Goal: Book appointment/travel/reservation

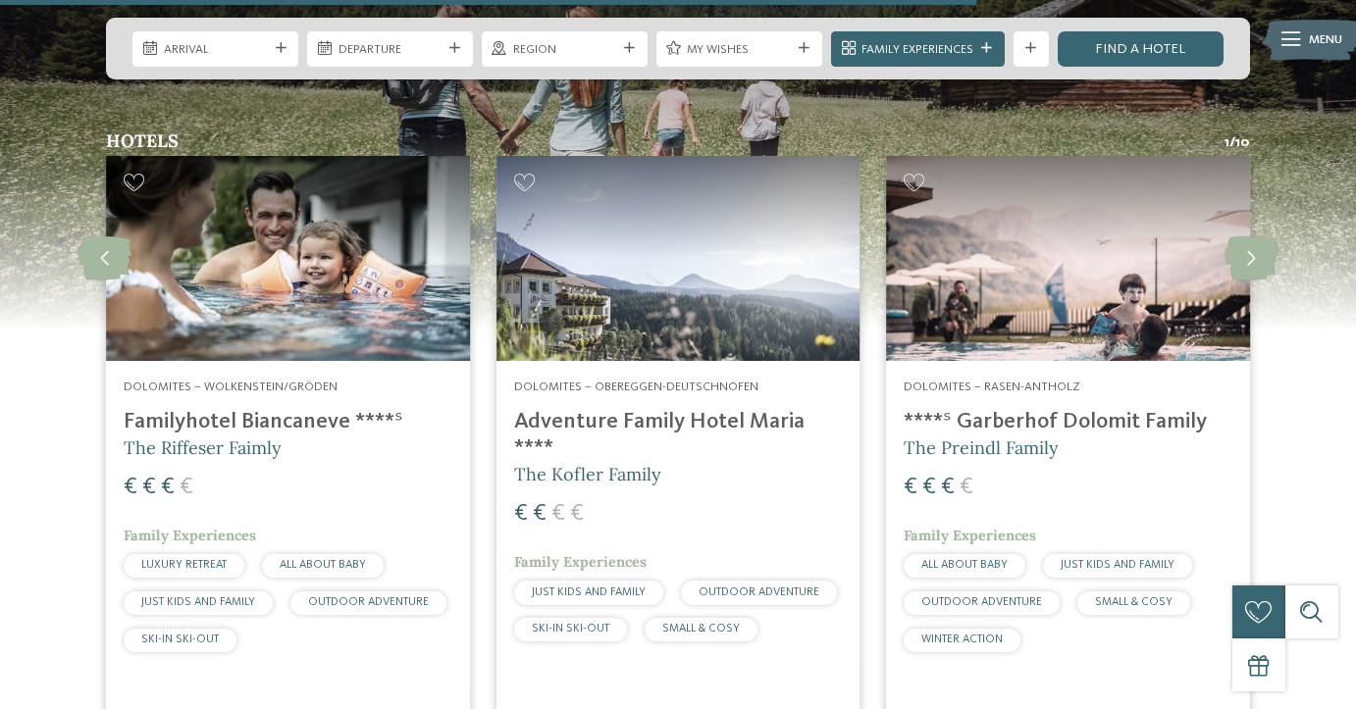
scroll to position [2551, 0]
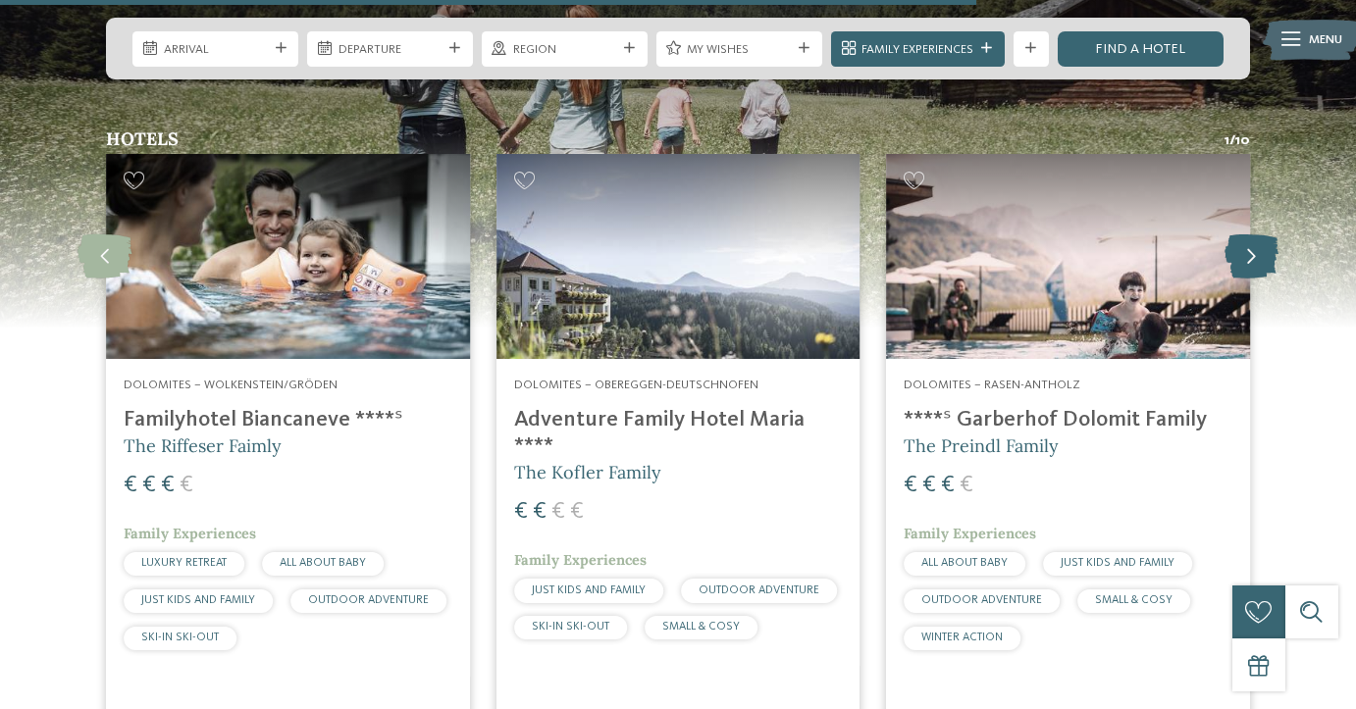
click at [1244, 235] on icon at bounding box center [1252, 257] width 54 height 44
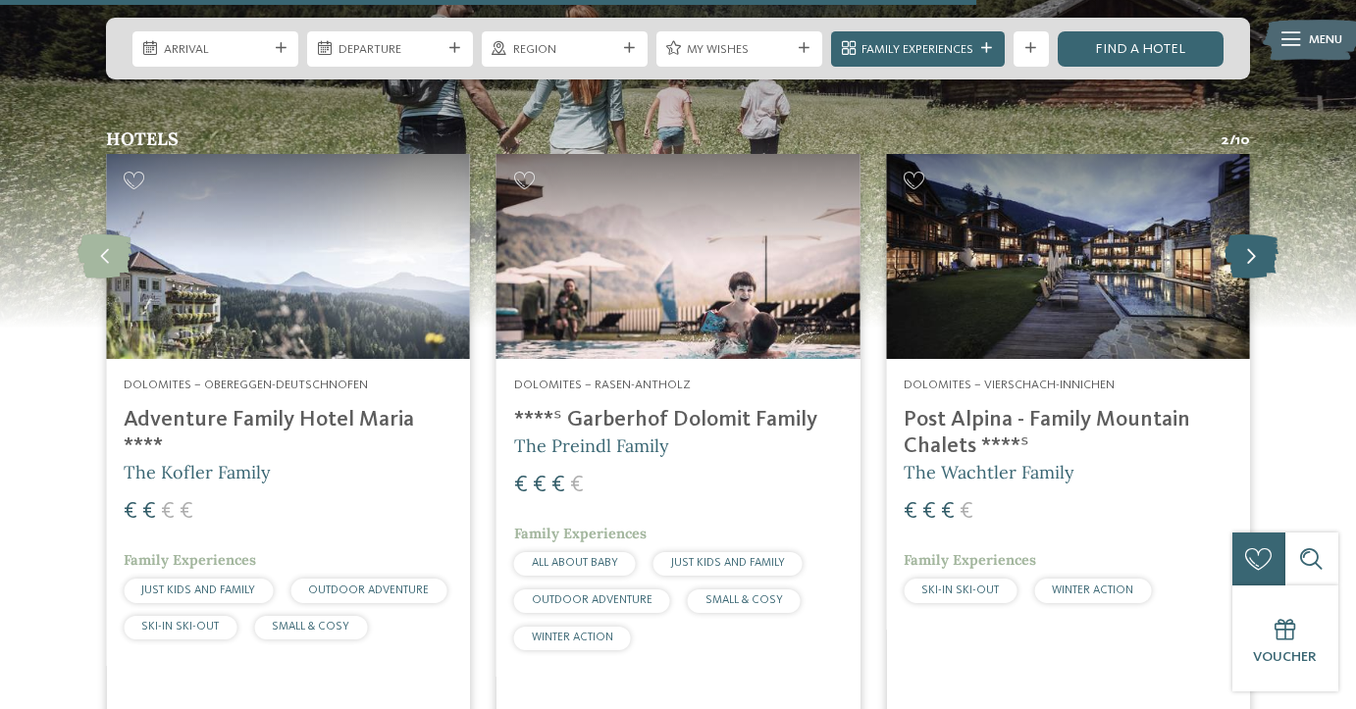
click at [1244, 235] on icon at bounding box center [1252, 257] width 54 height 44
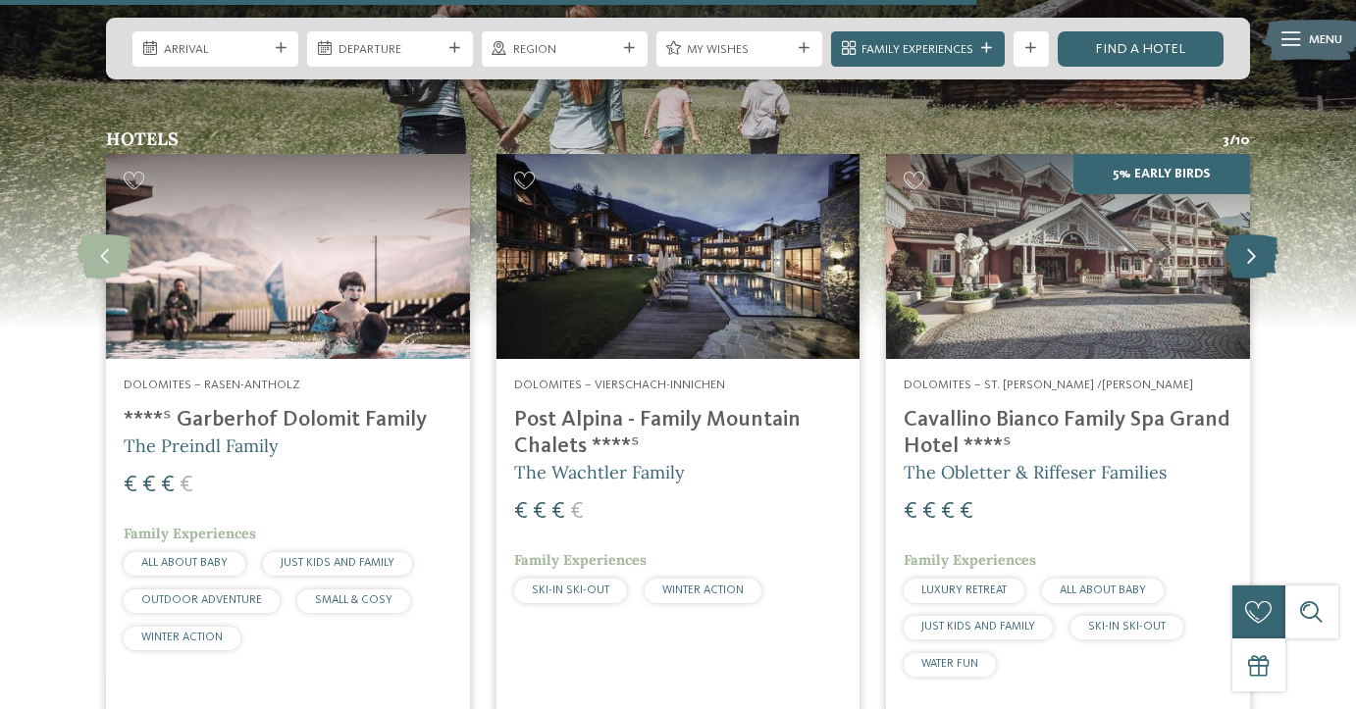
click at [1244, 235] on icon at bounding box center [1252, 257] width 54 height 44
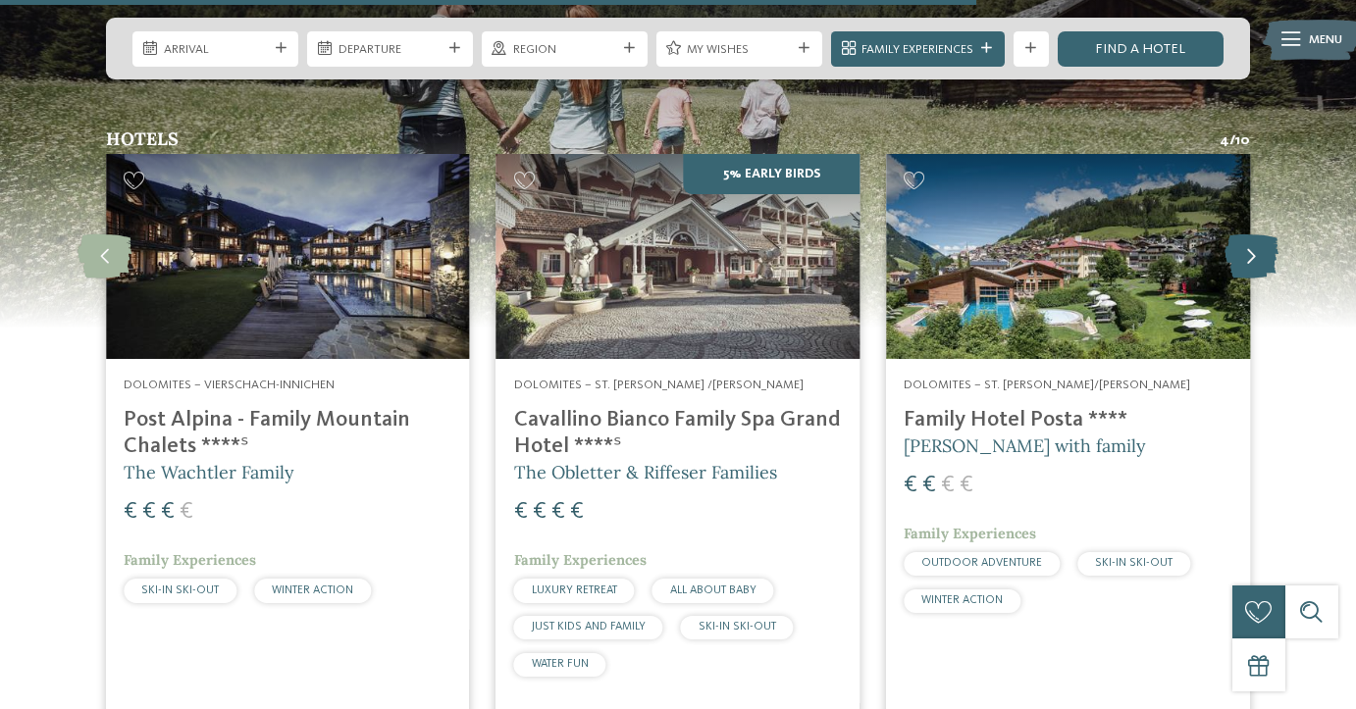
click at [1244, 235] on icon at bounding box center [1252, 257] width 54 height 44
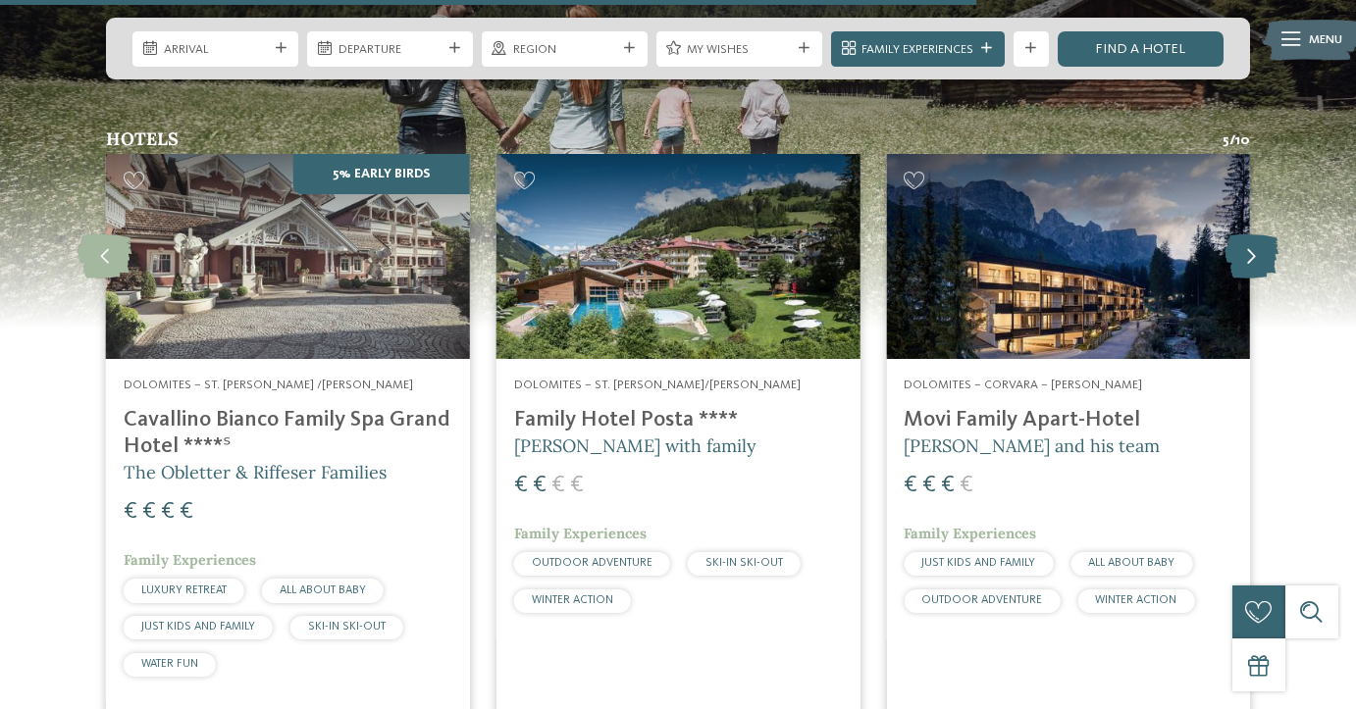
click at [1244, 235] on icon at bounding box center [1252, 257] width 54 height 44
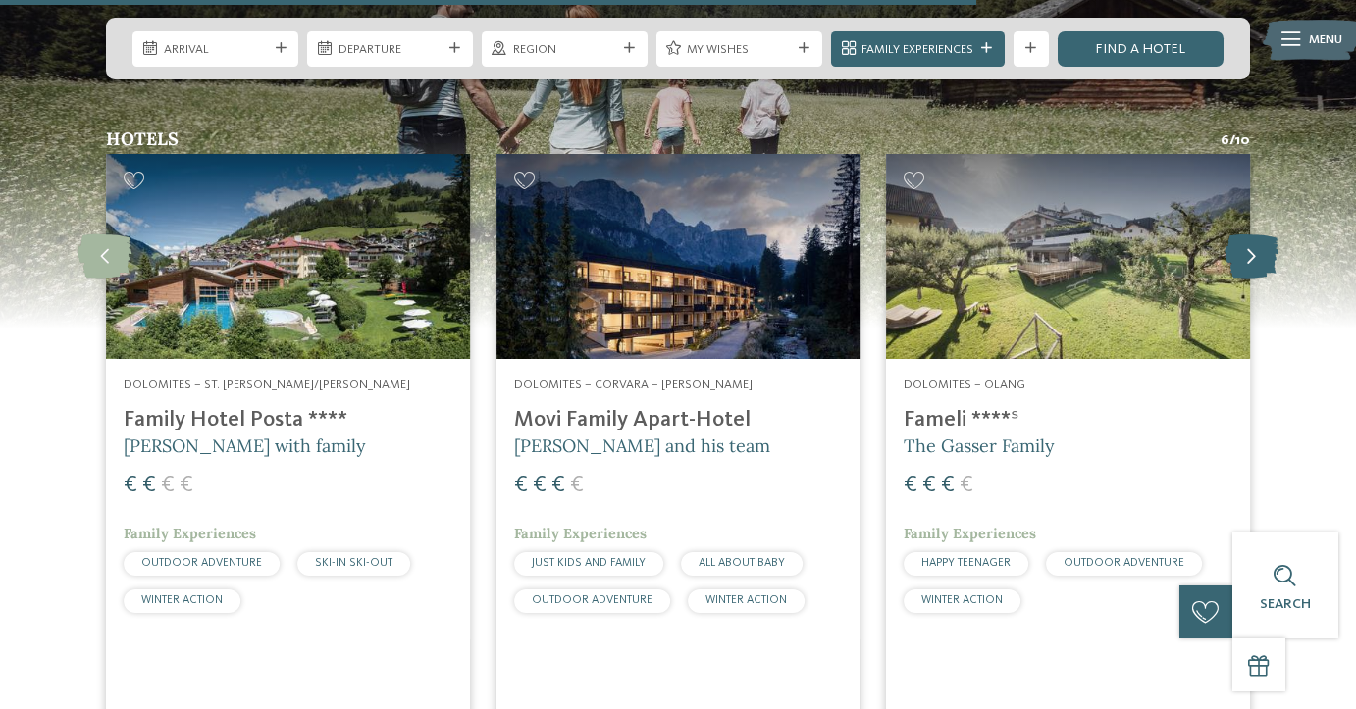
click at [1244, 235] on icon at bounding box center [1252, 257] width 54 height 44
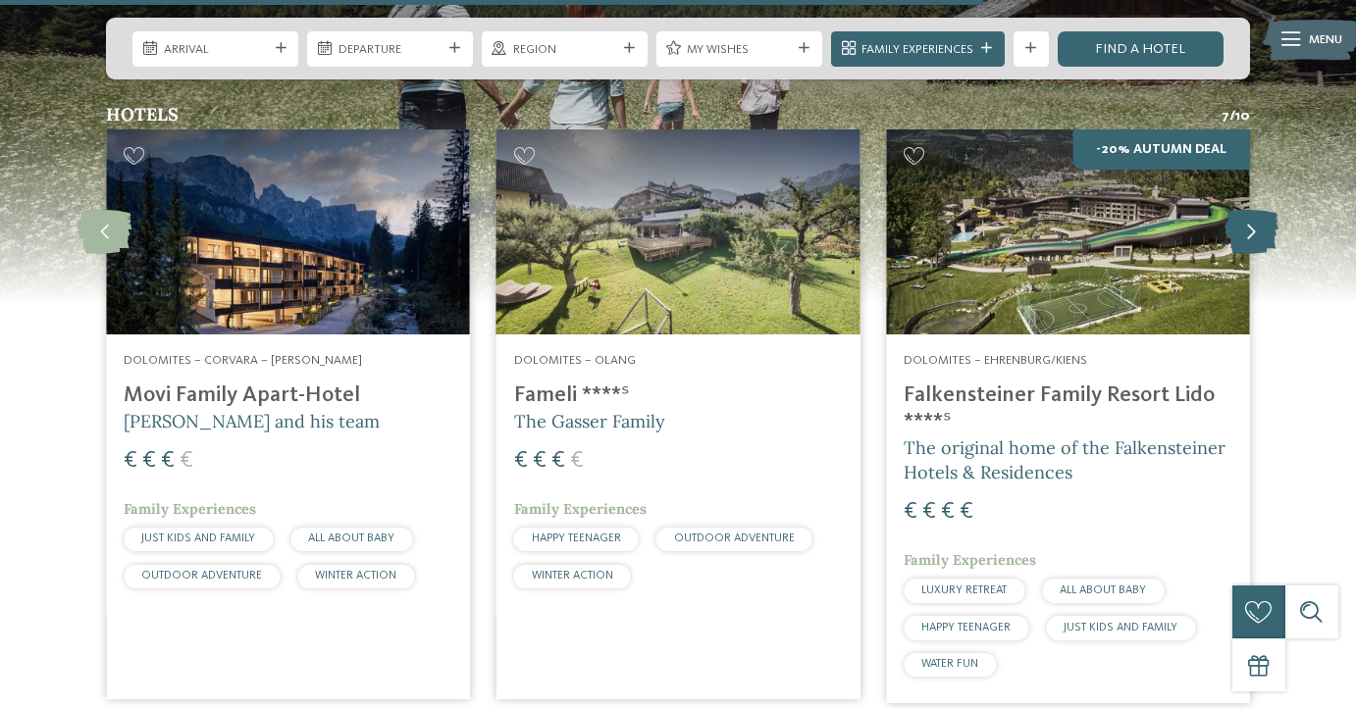
scroll to position [2560, 0]
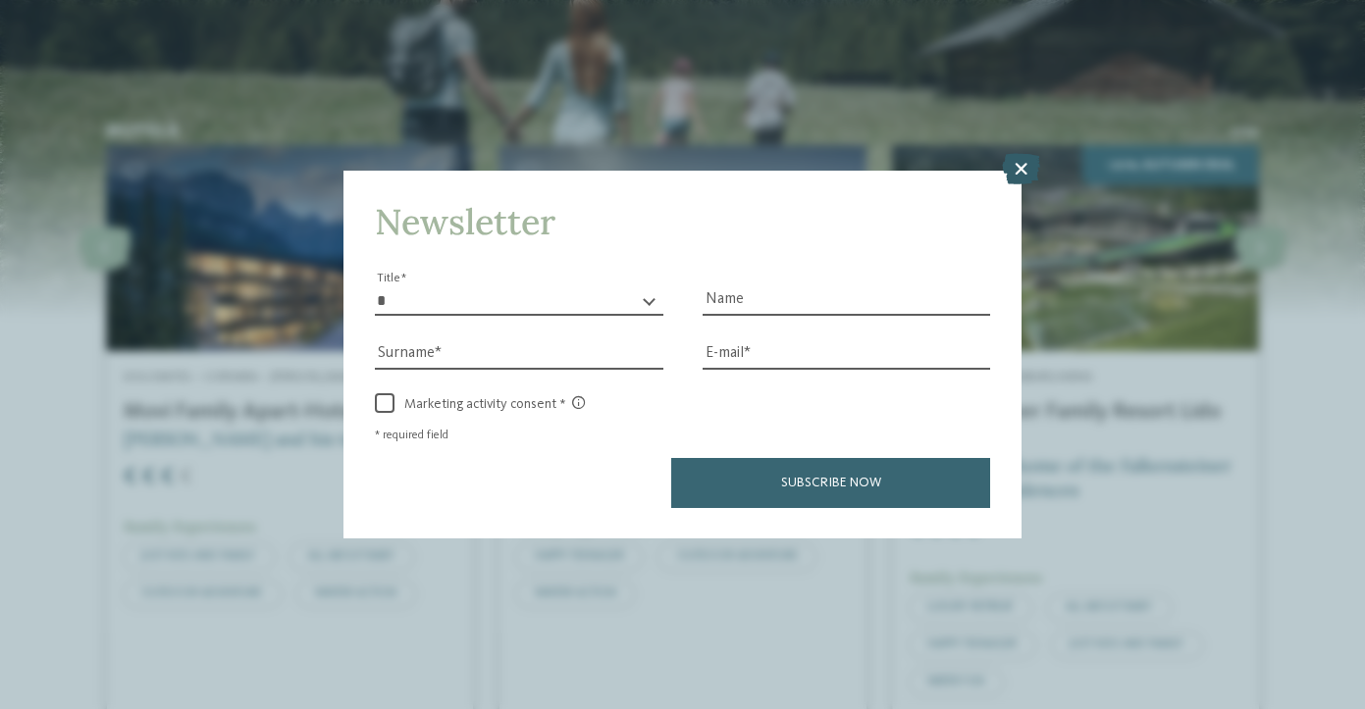
click at [1018, 153] on icon at bounding box center [1021, 168] width 38 height 31
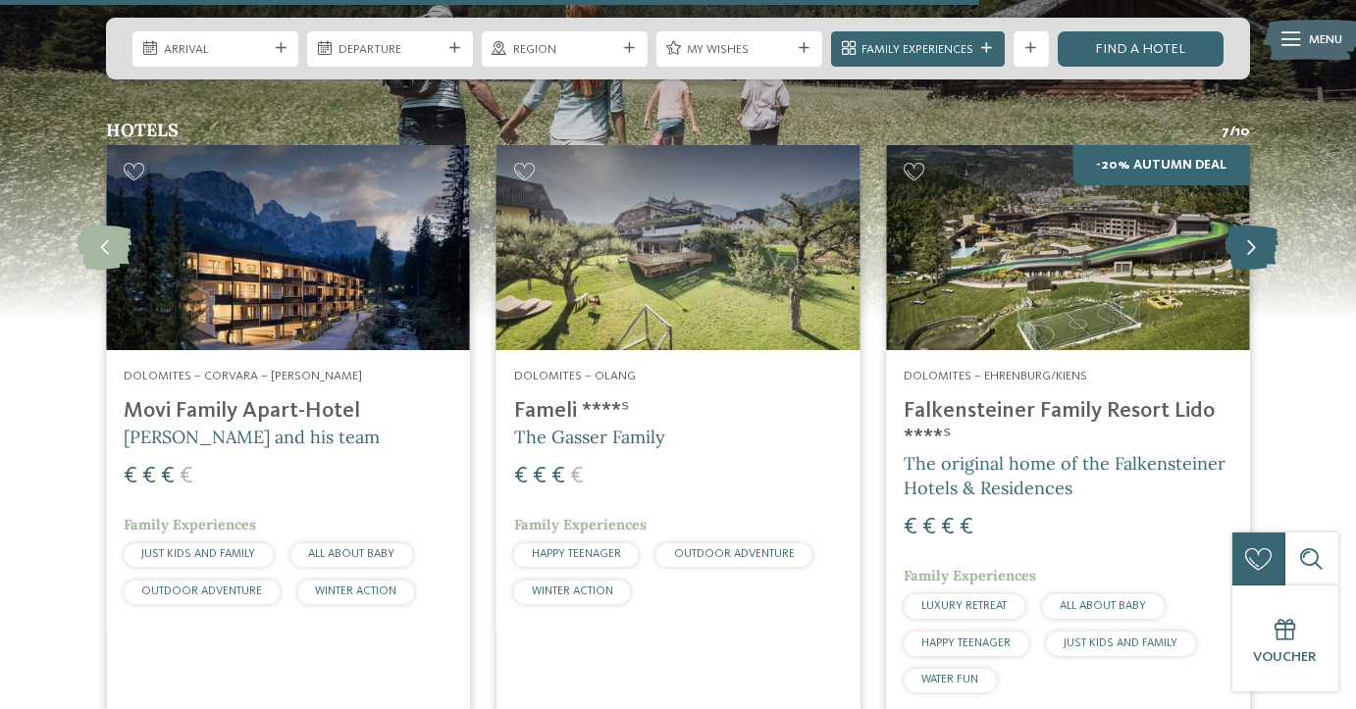
click at [1259, 226] on icon at bounding box center [1252, 248] width 54 height 44
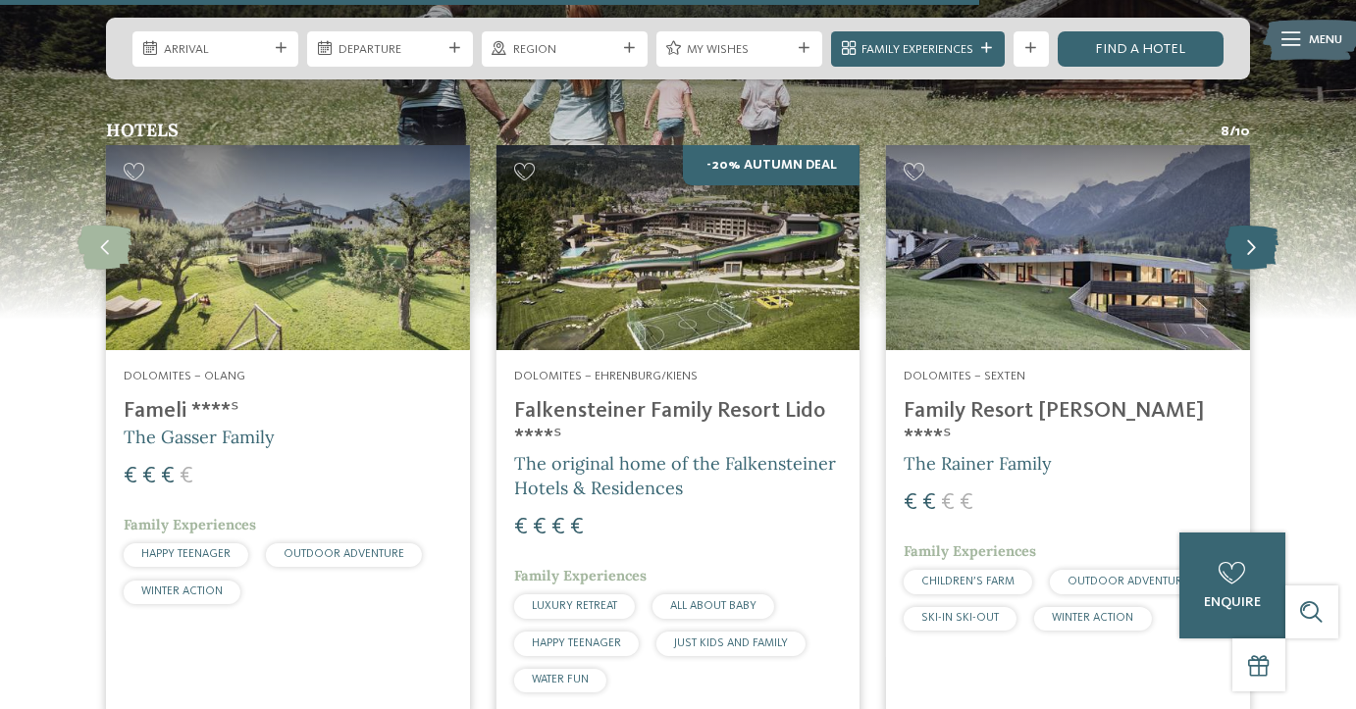
click at [1259, 226] on icon at bounding box center [1252, 248] width 54 height 44
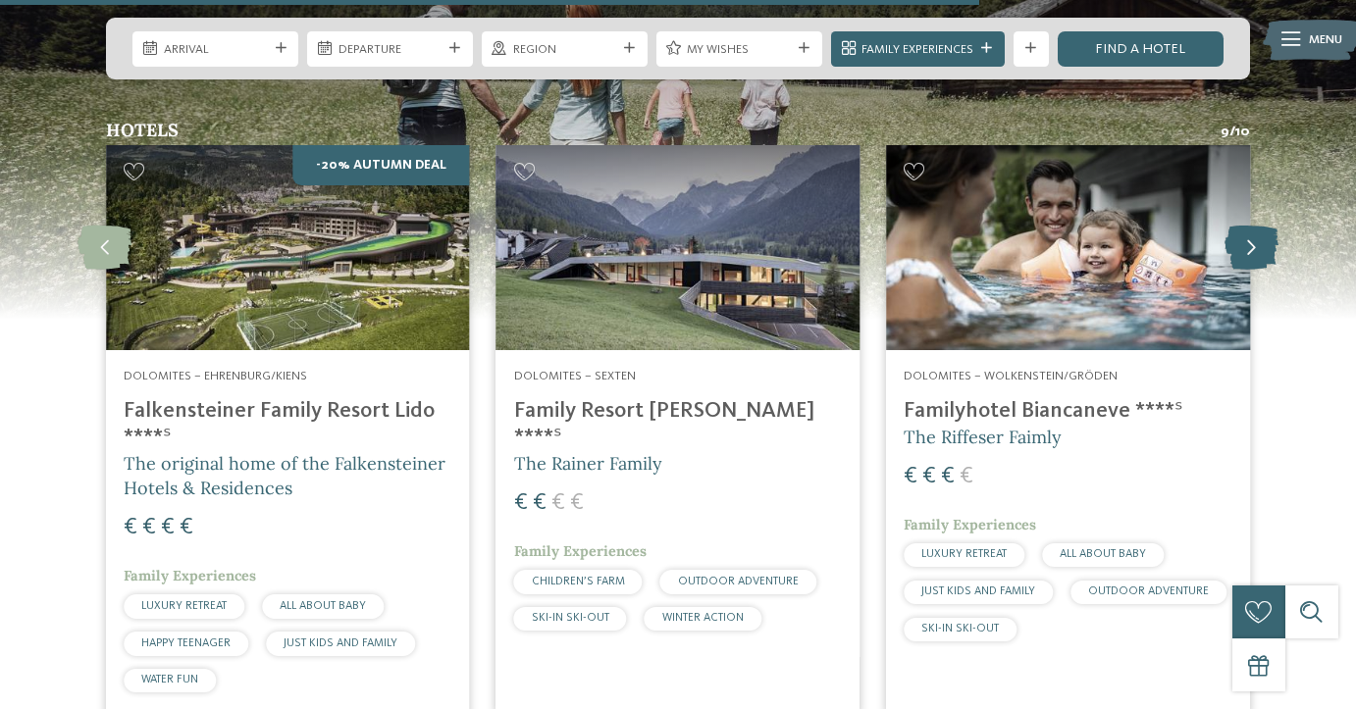
click at [1259, 226] on icon at bounding box center [1252, 248] width 54 height 44
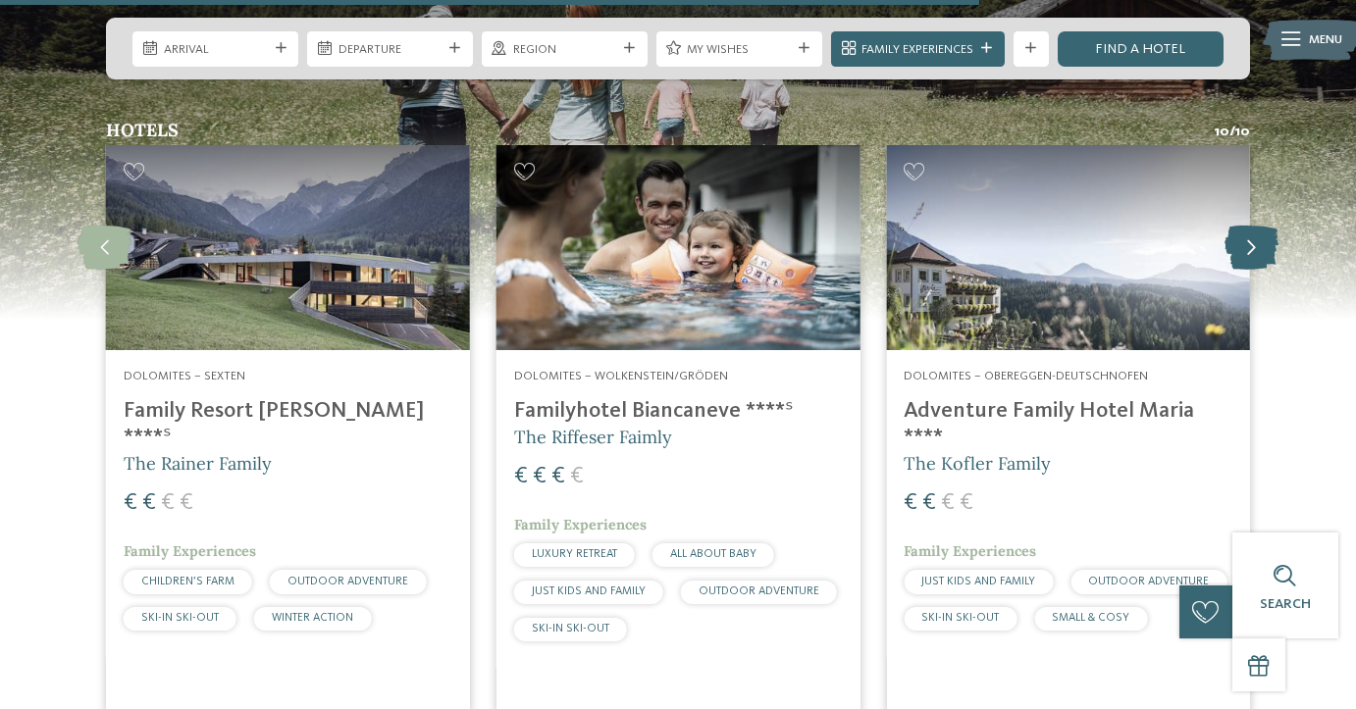
click at [1259, 226] on icon at bounding box center [1252, 248] width 54 height 44
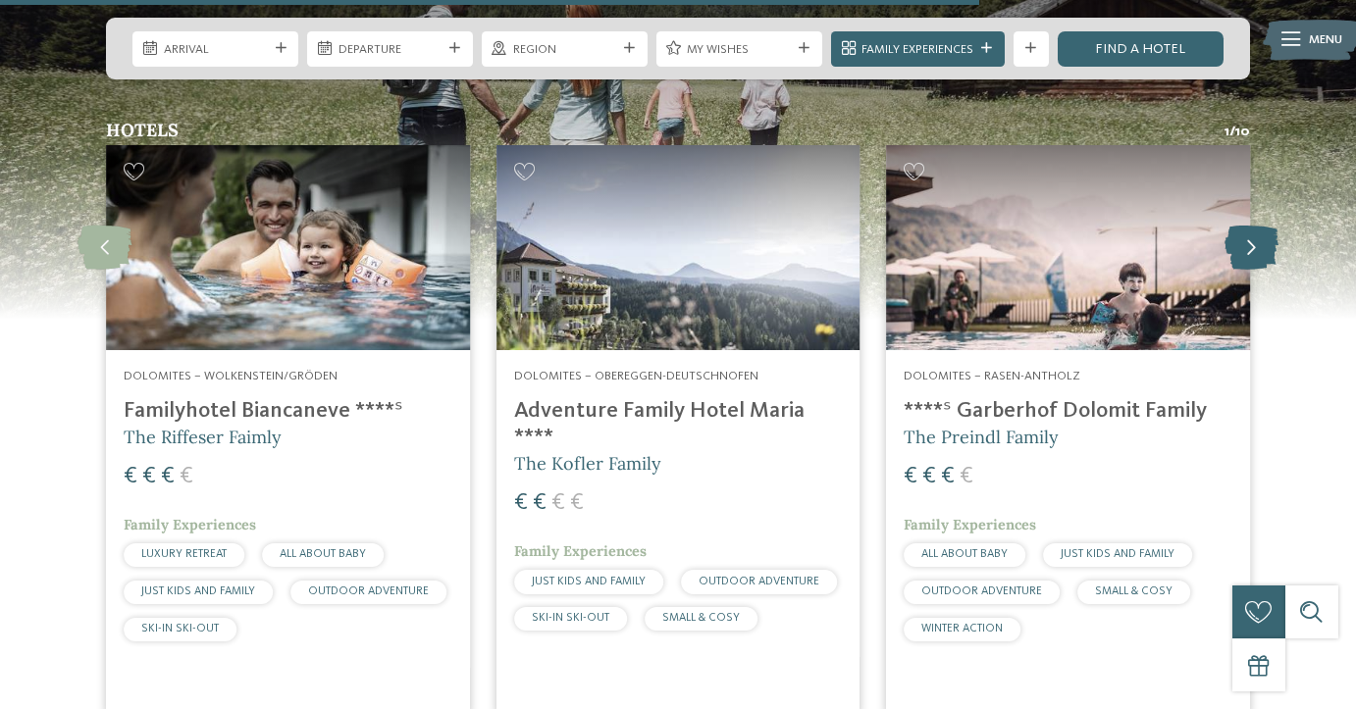
click at [1259, 226] on icon at bounding box center [1252, 248] width 54 height 44
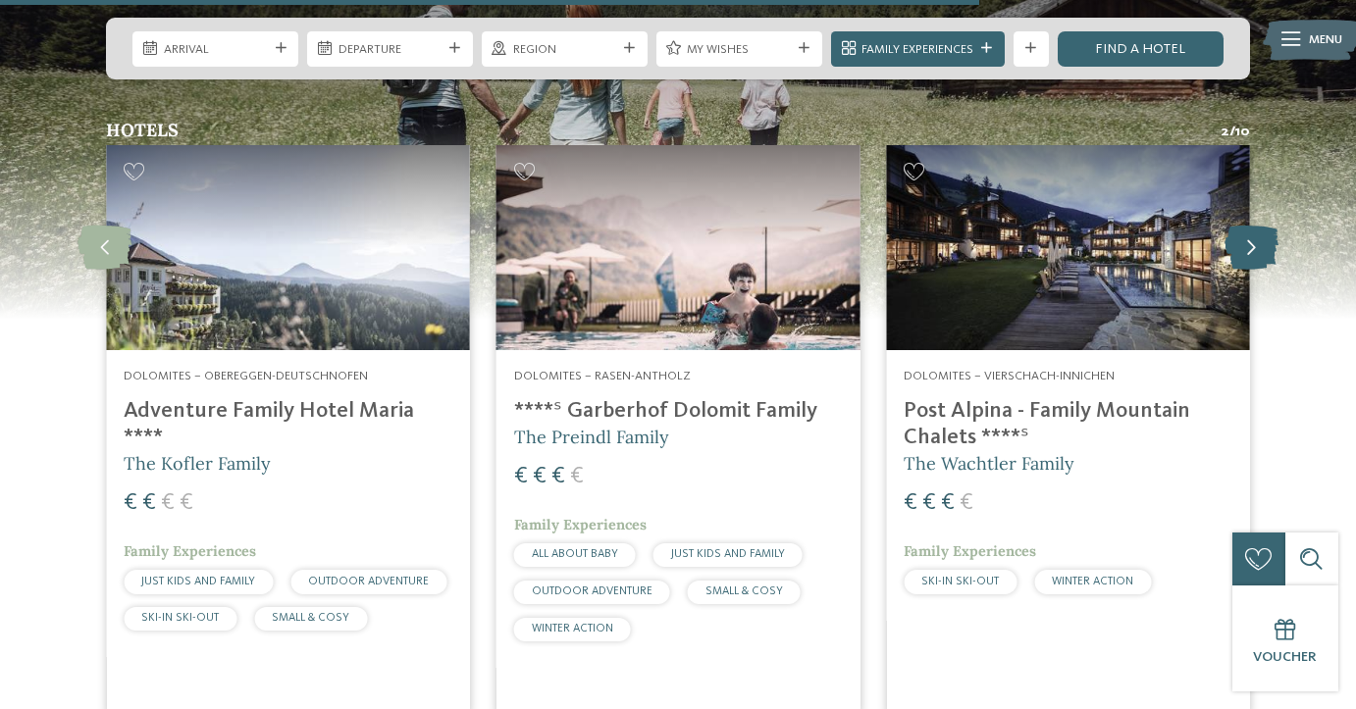
click at [1259, 226] on icon at bounding box center [1252, 248] width 54 height 44
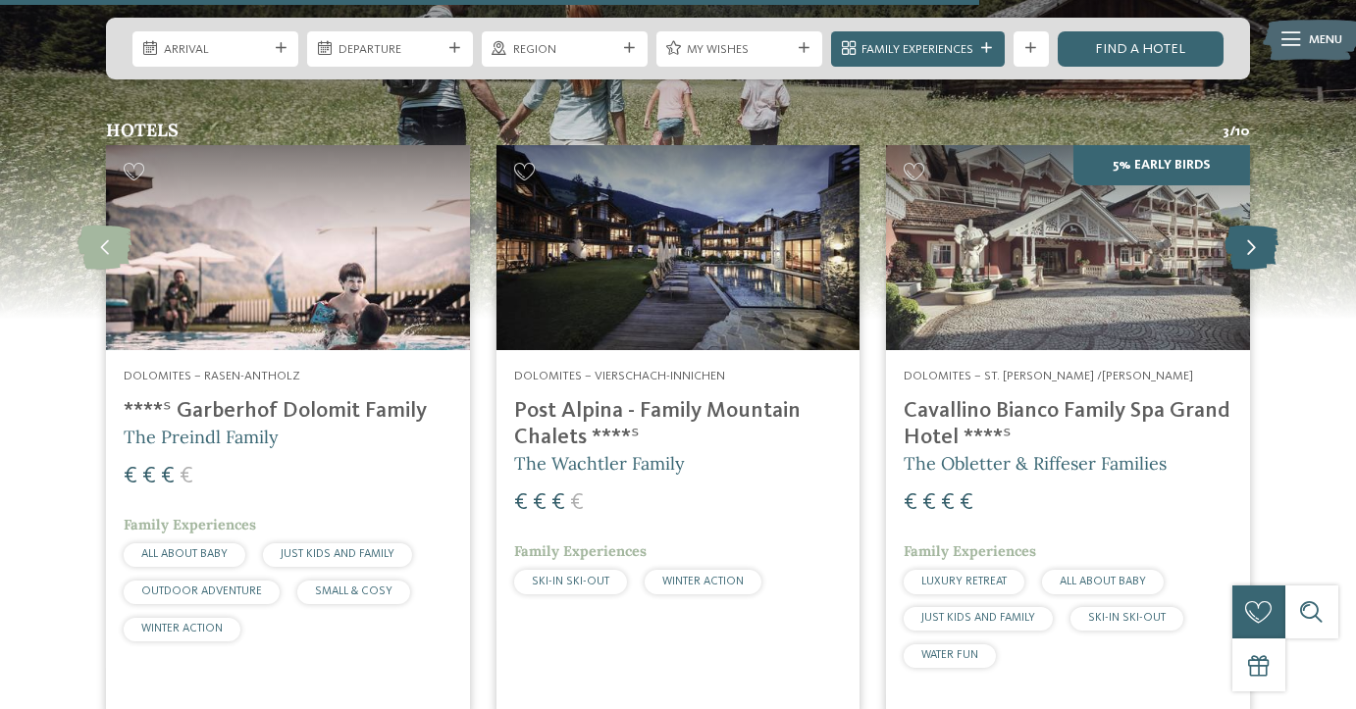
click at [1259, 226] on icon at bounding box center [1252, 248] width 54 height 44
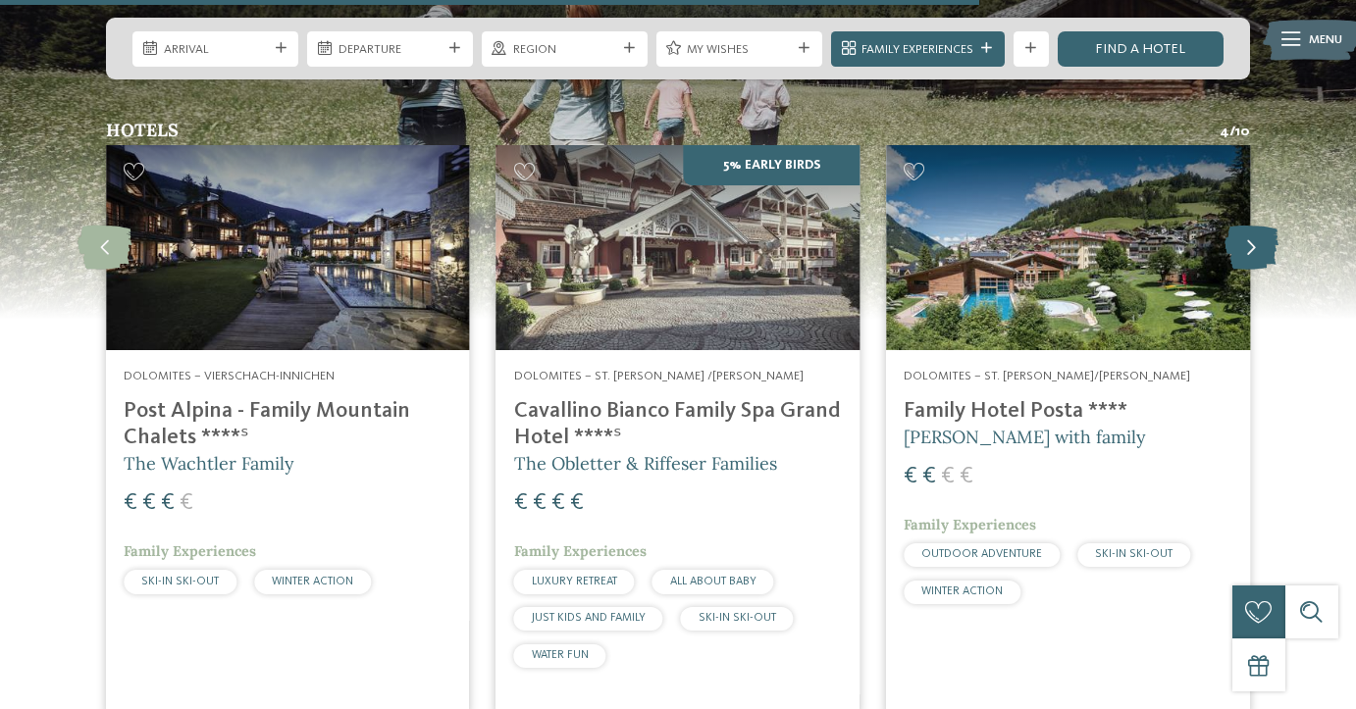
click at [1259, 226] on icon at bounding box center [1252, 248] width 54 height 44
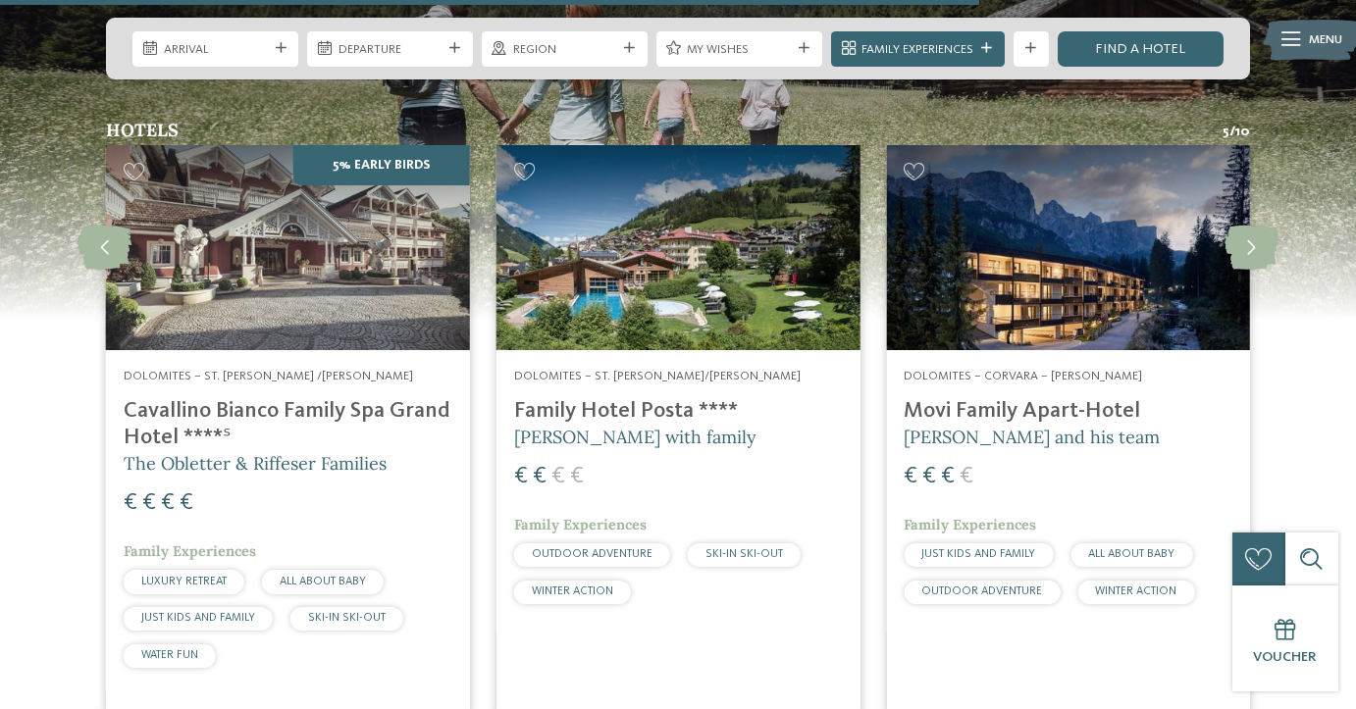
click at [1038, 398] on h4 "Movi Family Apart-Hotel" at bounding box center [1068, 411] width 329 height 26
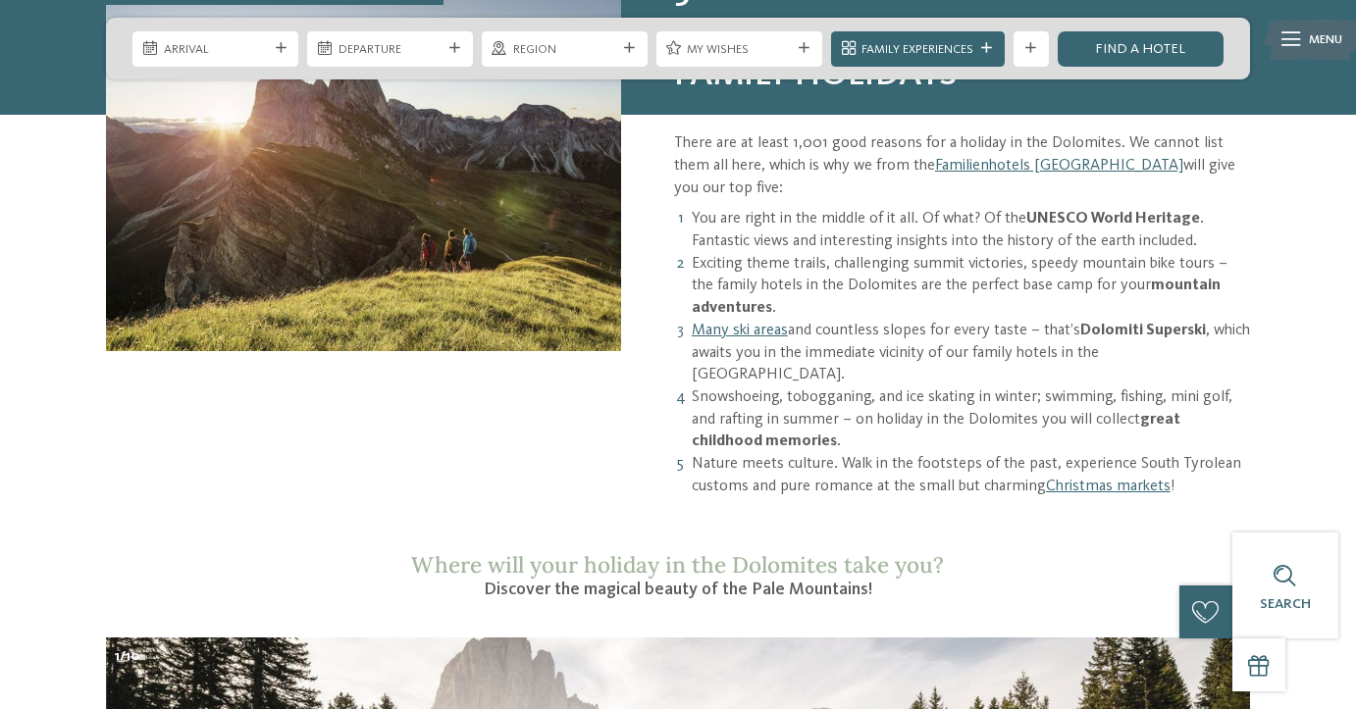
scroll to position [1163, 0]
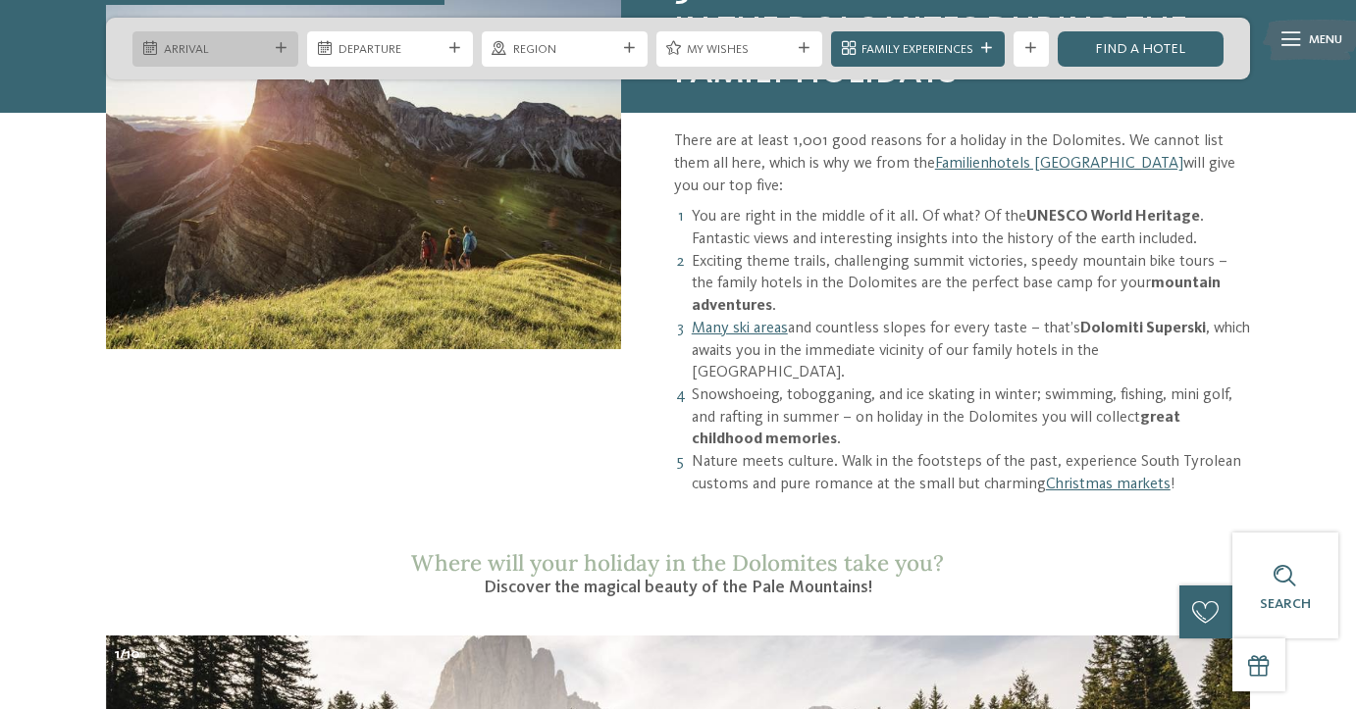
click at [263, 45] on span "Arrival" at bounding box center [216, 50] width 104 height 18
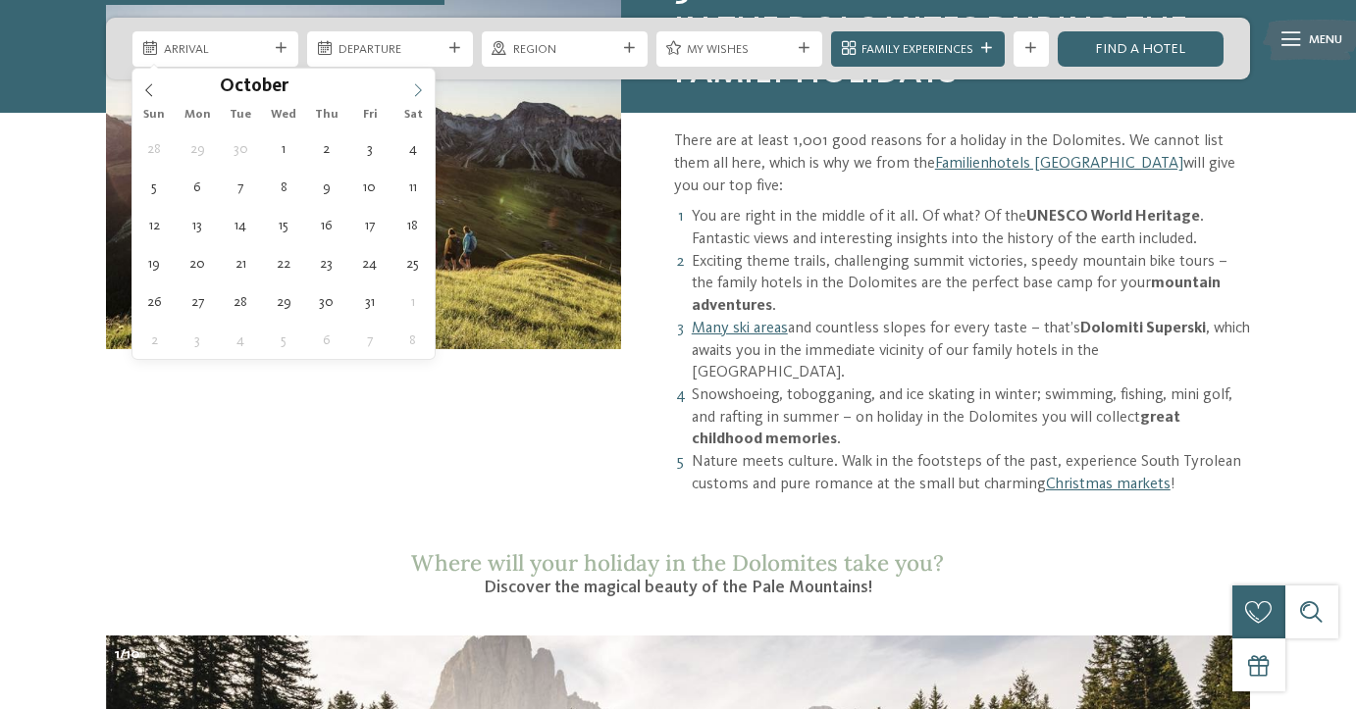
click at [411, 93] on icon at bounding box center [418, 90] width 14 height 14
type input "****"
click at [411, 93] on icon at bounding box center [418, 90] width 14 height 14
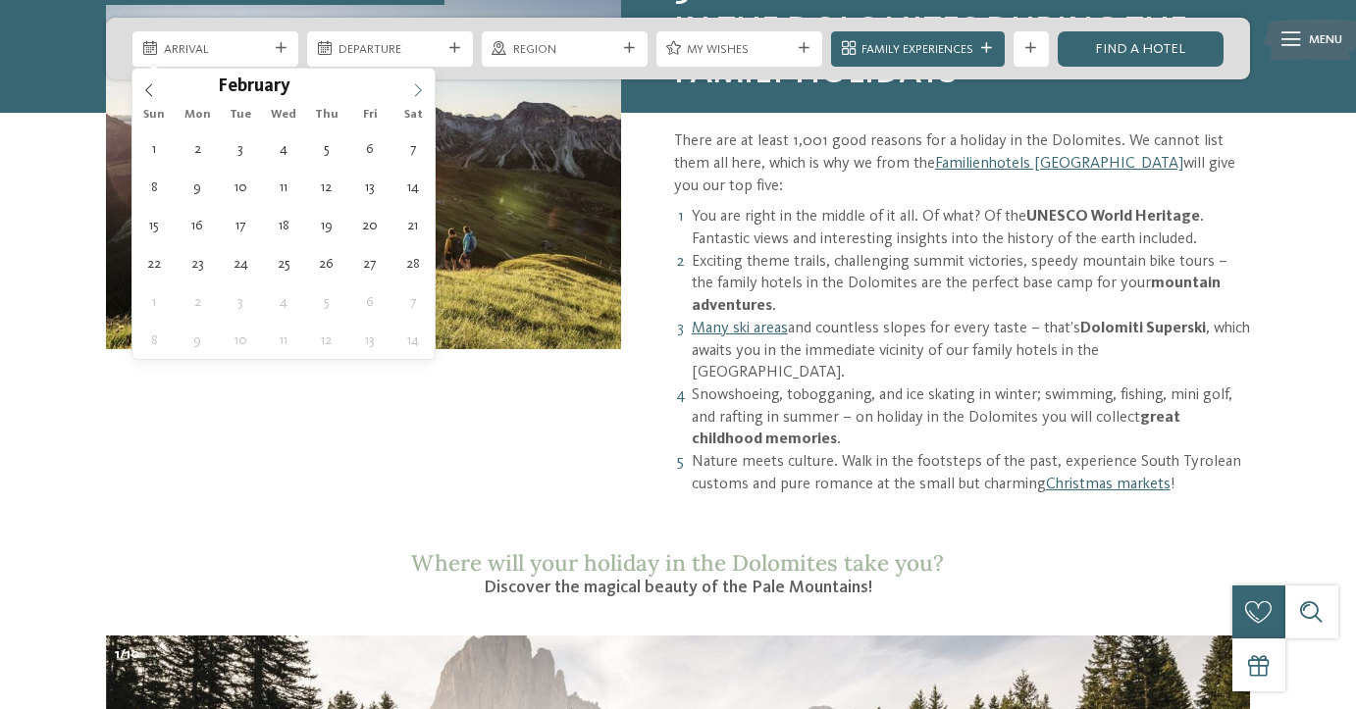
click at [411, 93] on icon at bounding box center [418, 90] width 14 height 14
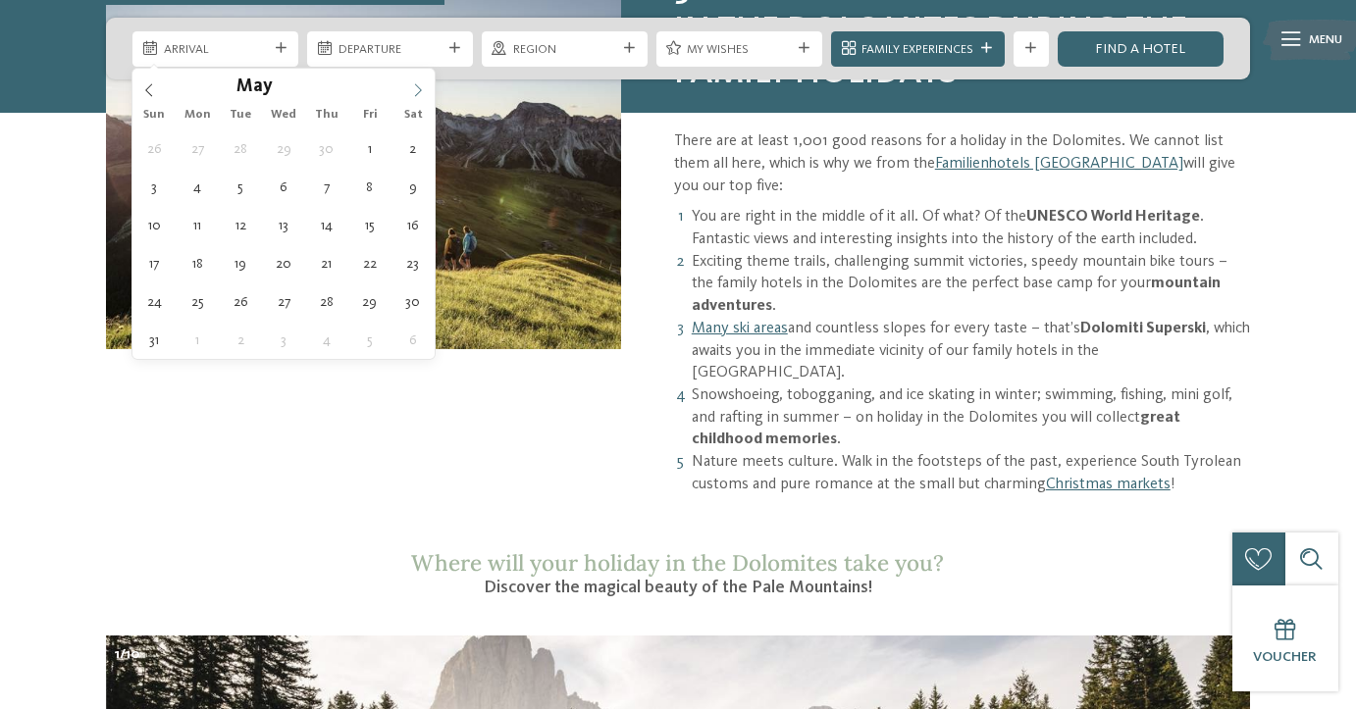
click at [411, 93] on icon at bounding box center [418, 90] width 14 height 14
type div "[DATE]"
type input "****"
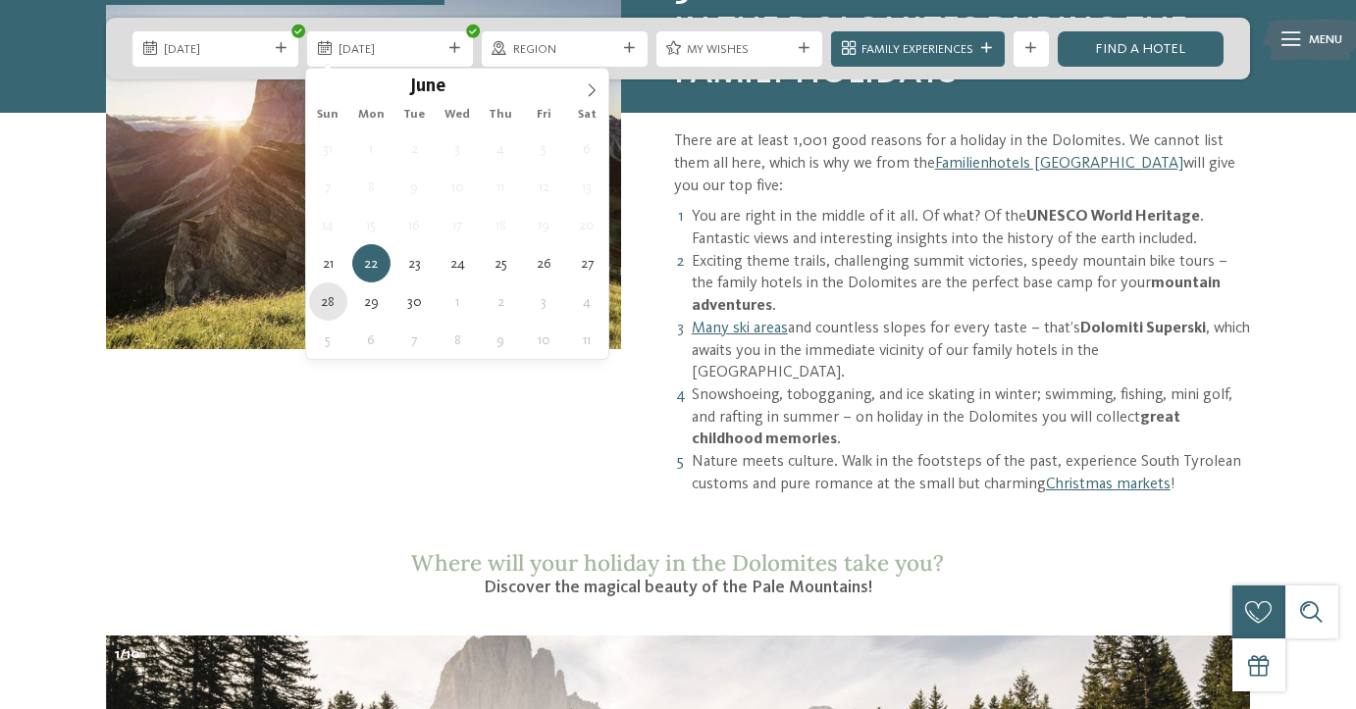
type div "[DATE]"
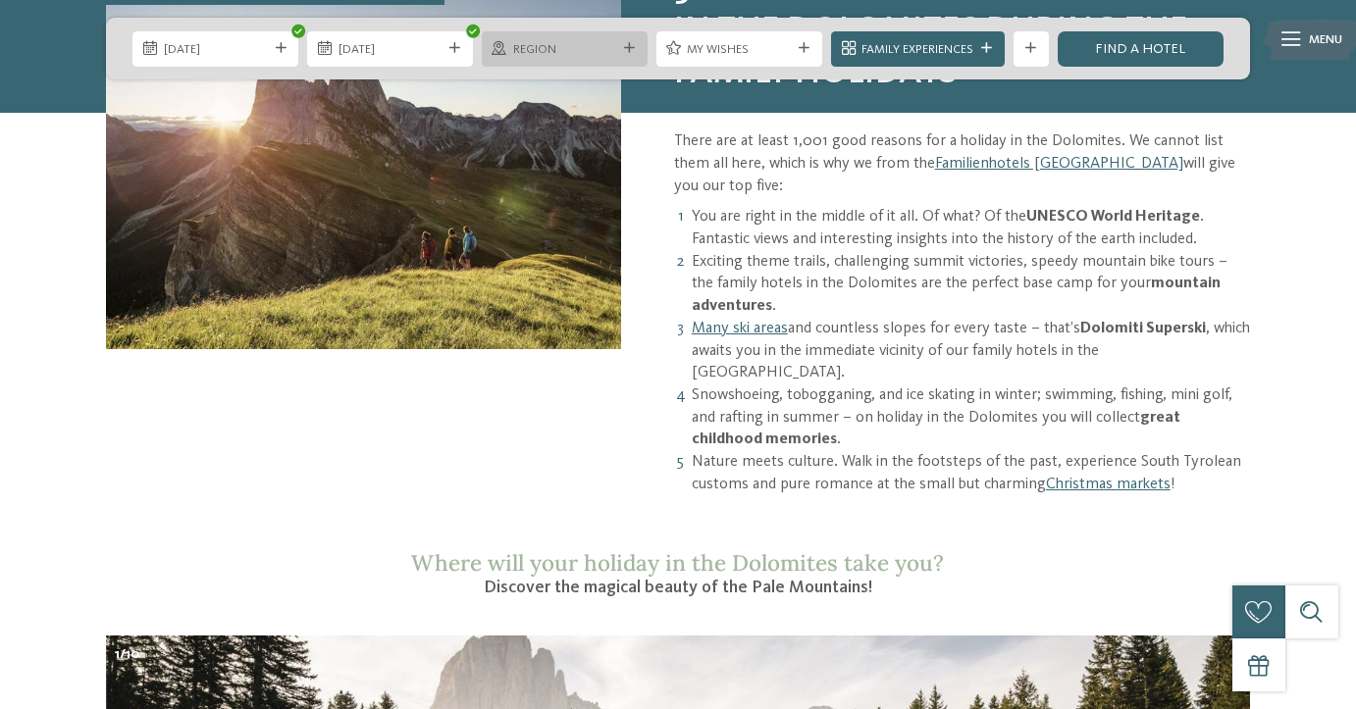
click at [574, 49] on span "Region" at bounding box center [565, 50] width 104 height 18
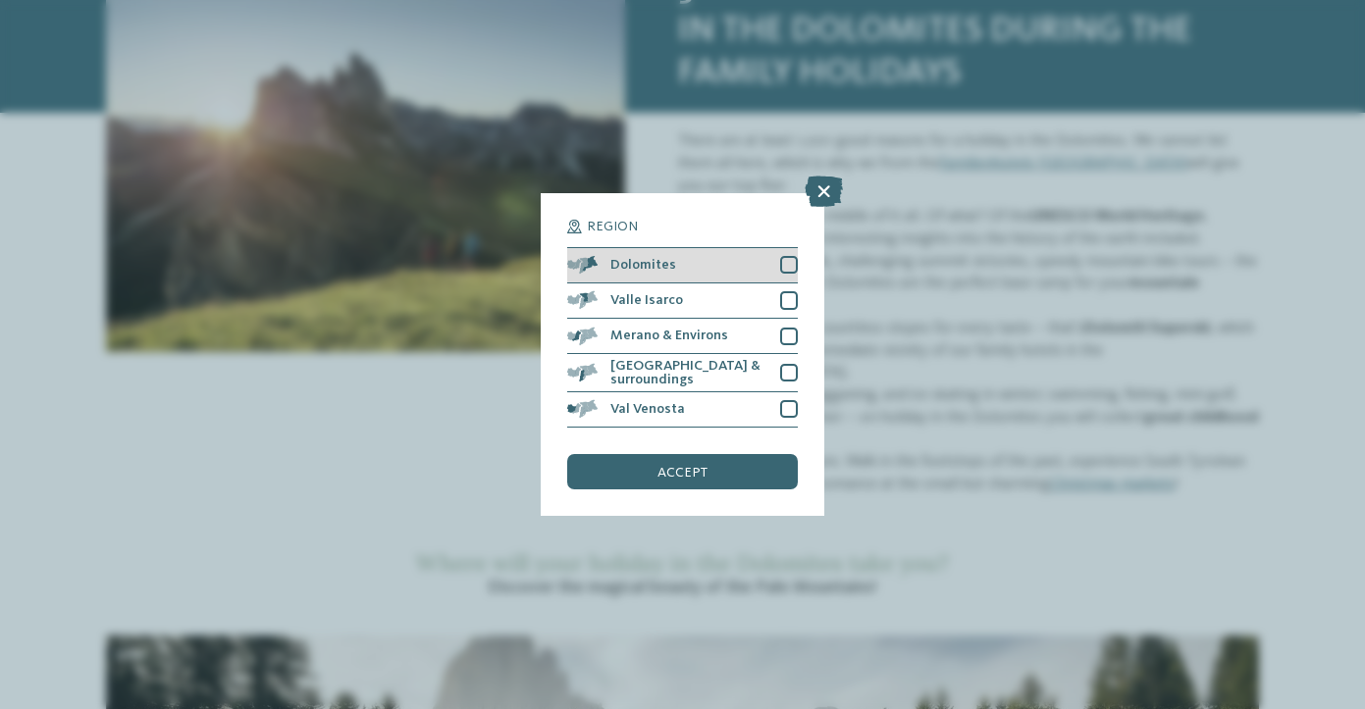
click at [788, 256] on div at bounding box center [789, 265] width 18 height 18
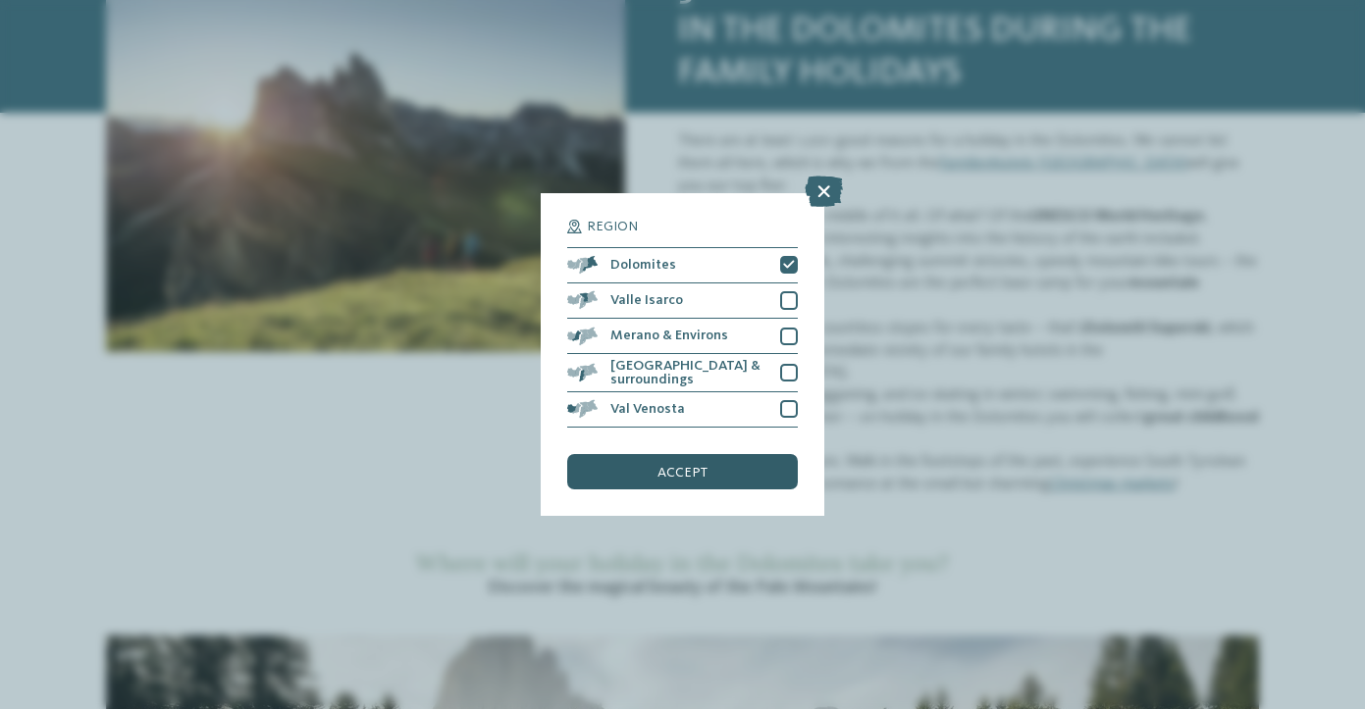
click at [702, 466] on span "accept" at bounding box center [682, 473] width 50 height 14
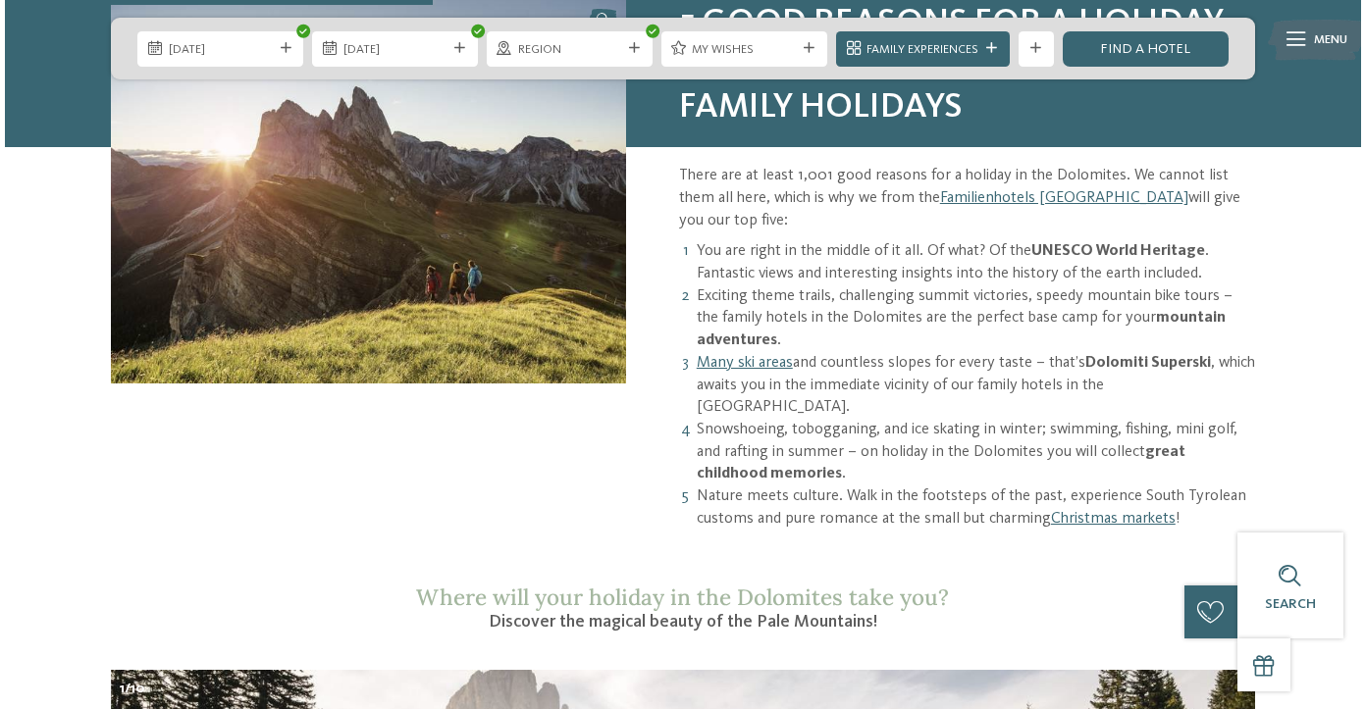
scroll to position [1117, 0]
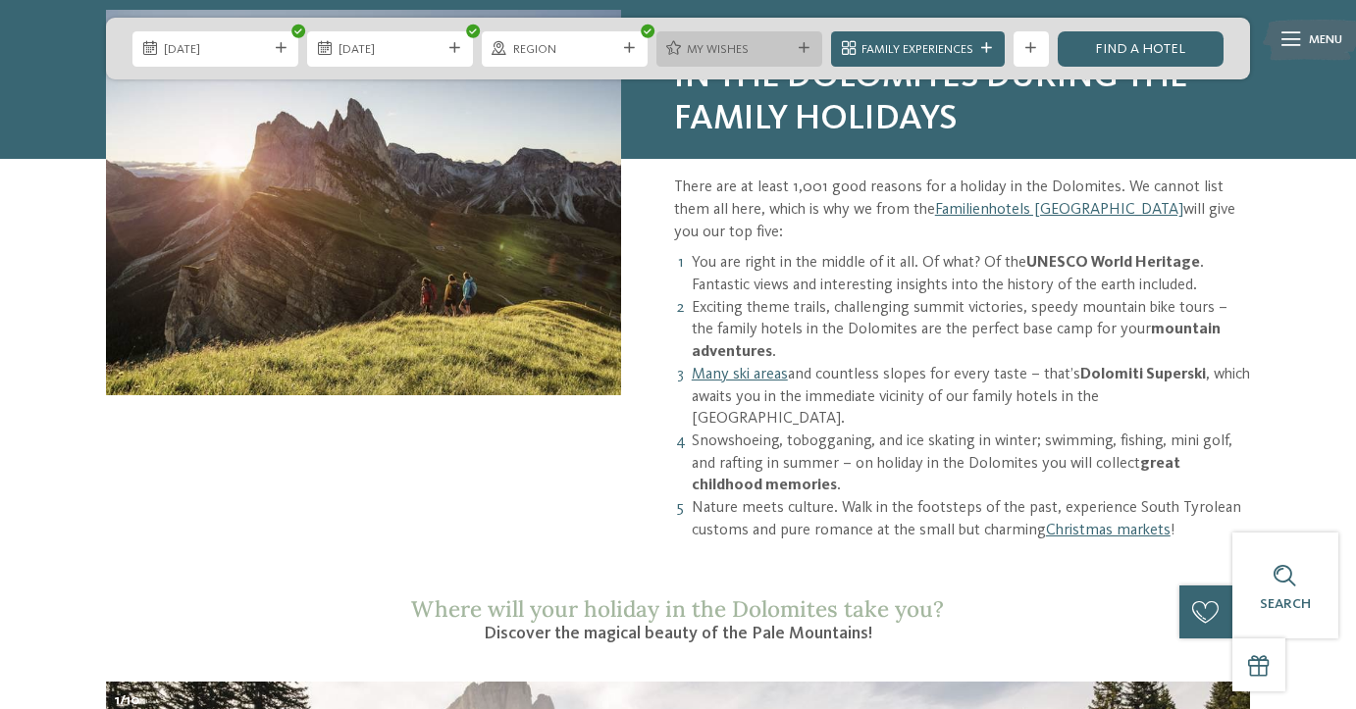
click at [740, 53] on span "My wishes" at bounding box center [739, 50] width 104 height 18
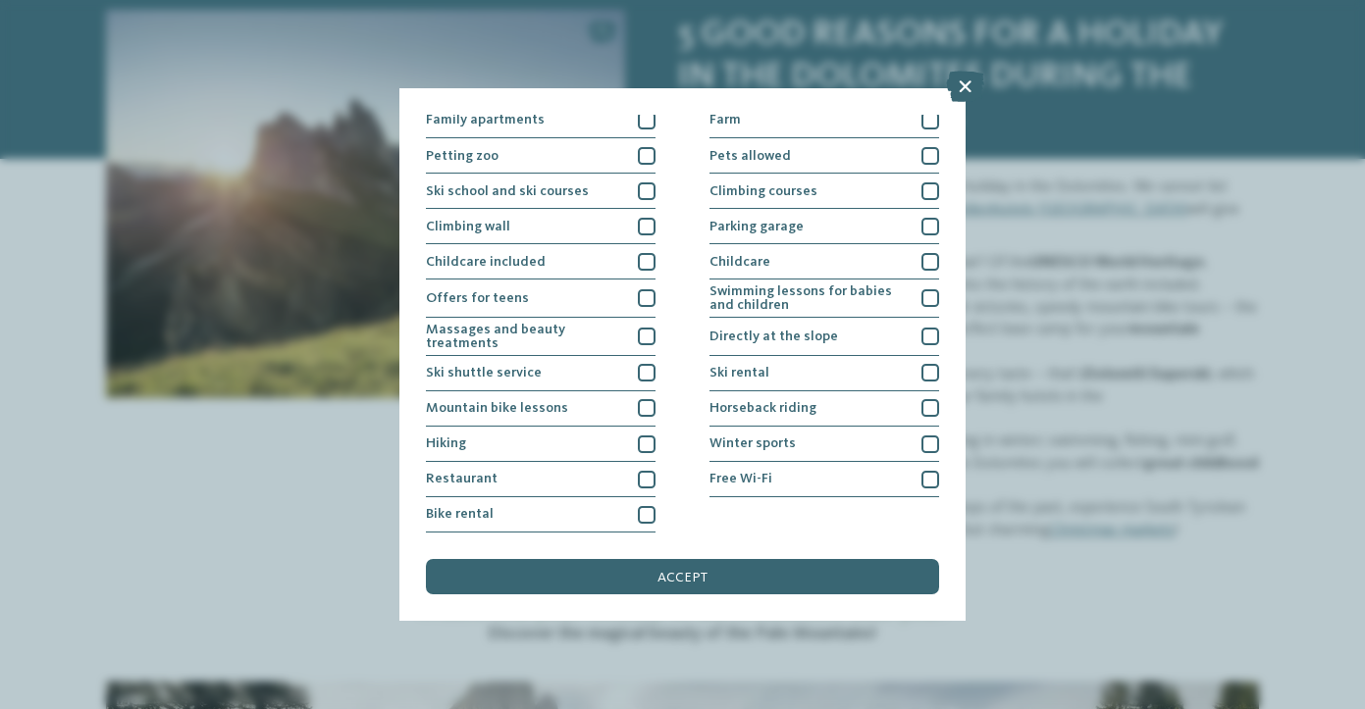
scroll to position [390, 0]
click at [646, 506] on div at bounding box center [647, 515] width 18 height 18
click at [647, 436] on div at bounding box center [647, 445] width 18 height 18
click at [646, 328] on div at bounding box center [647, 337] width 18 height 18
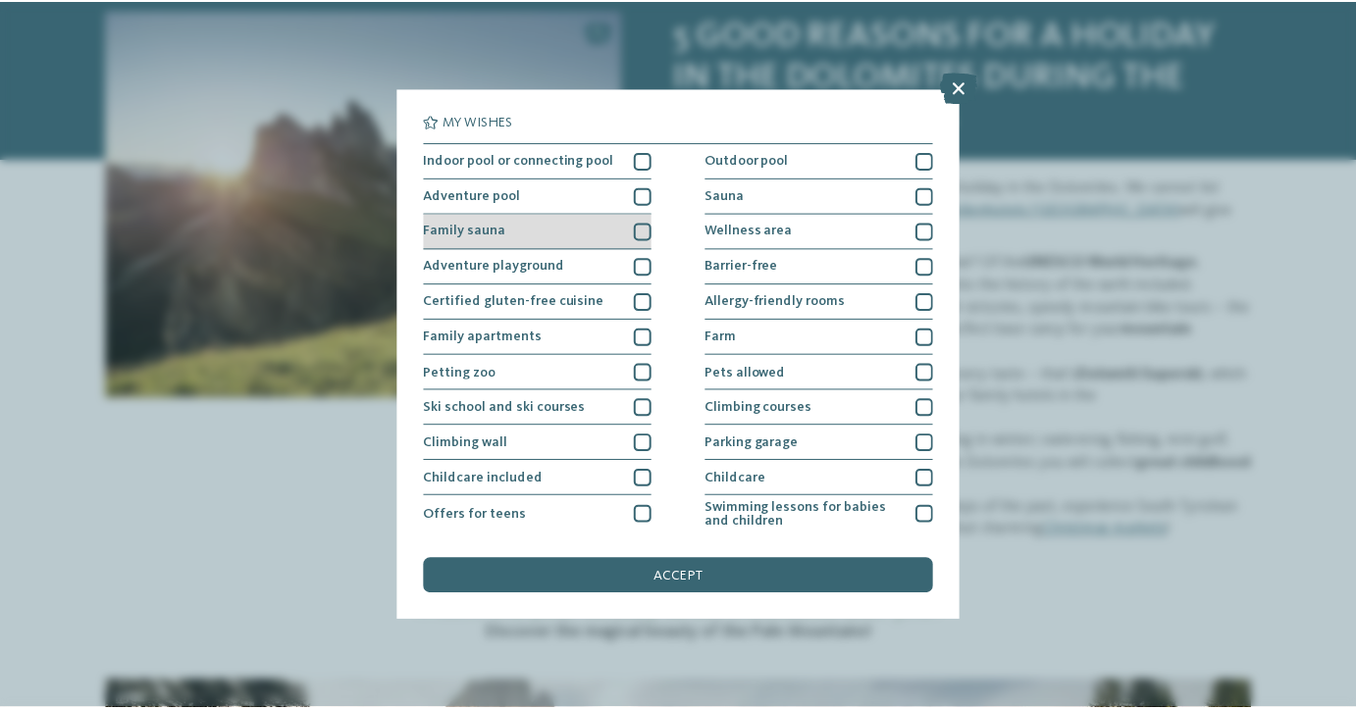
scroll to position [0, 0]
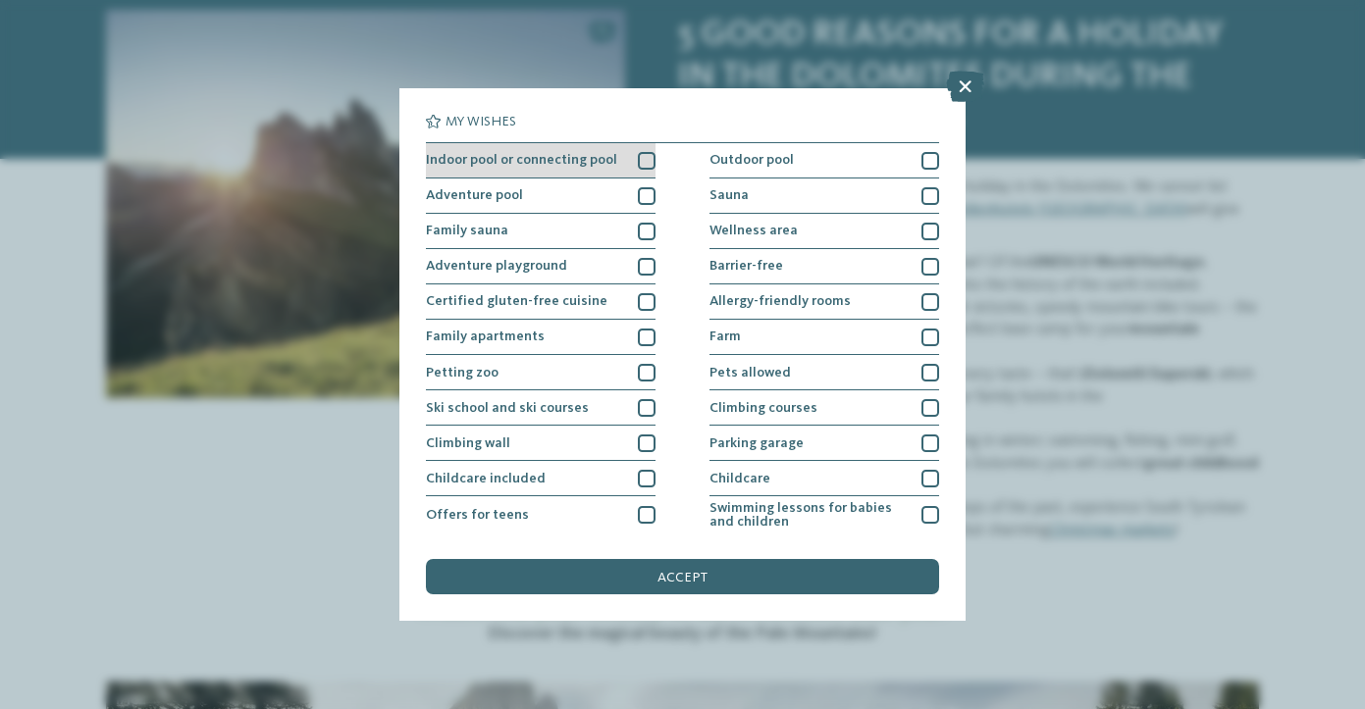
click at [640, 159] on div at bounding box center [647, 161] width 18 height 18
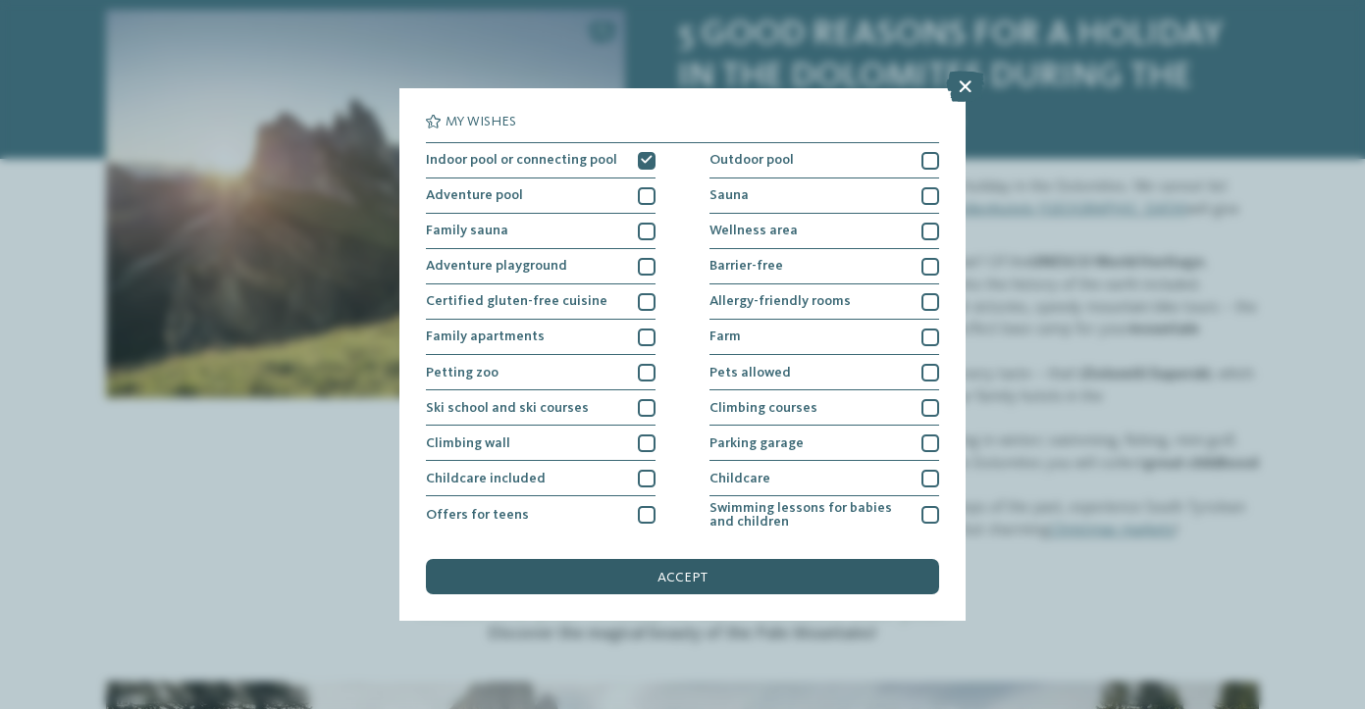
click at [670, 571] on span "accept" at bounding box center [682, 578] width 50 height 14
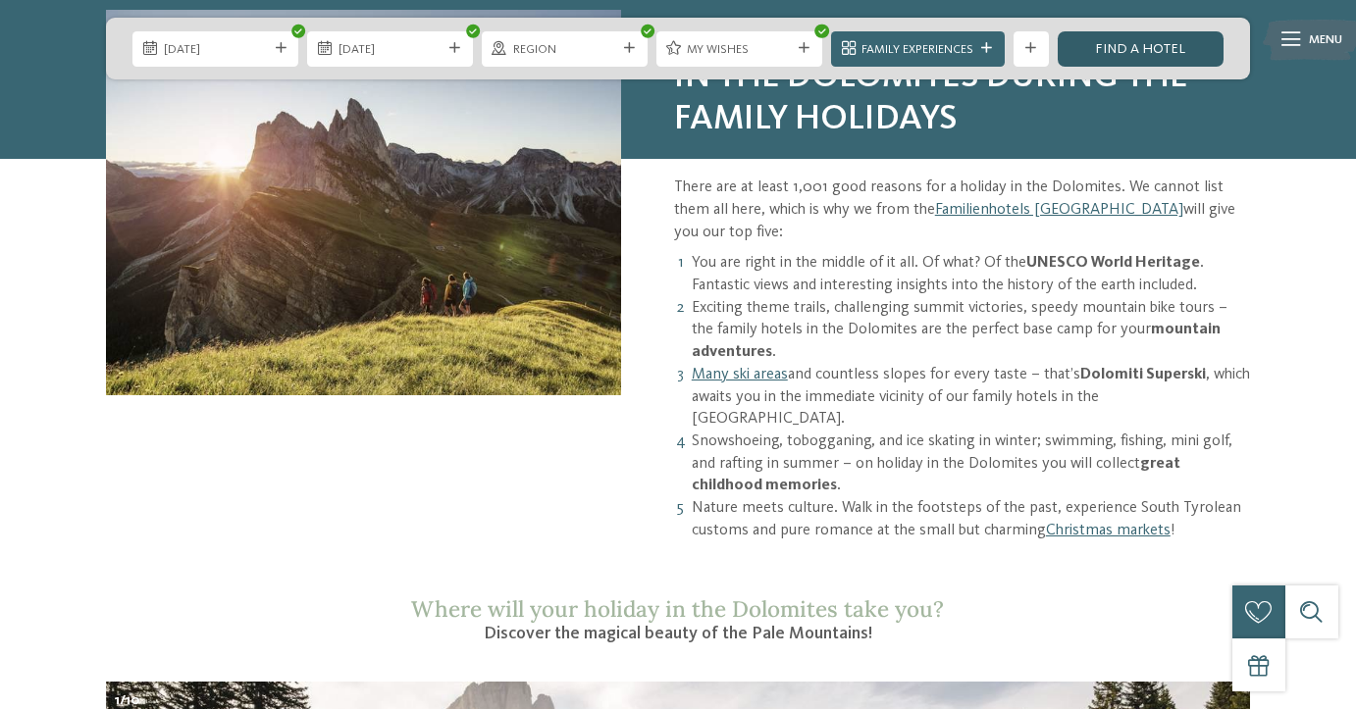
click at [1128, 51] on link "Find a hotel" at bounding box center [1141, 48] width 166 height 35
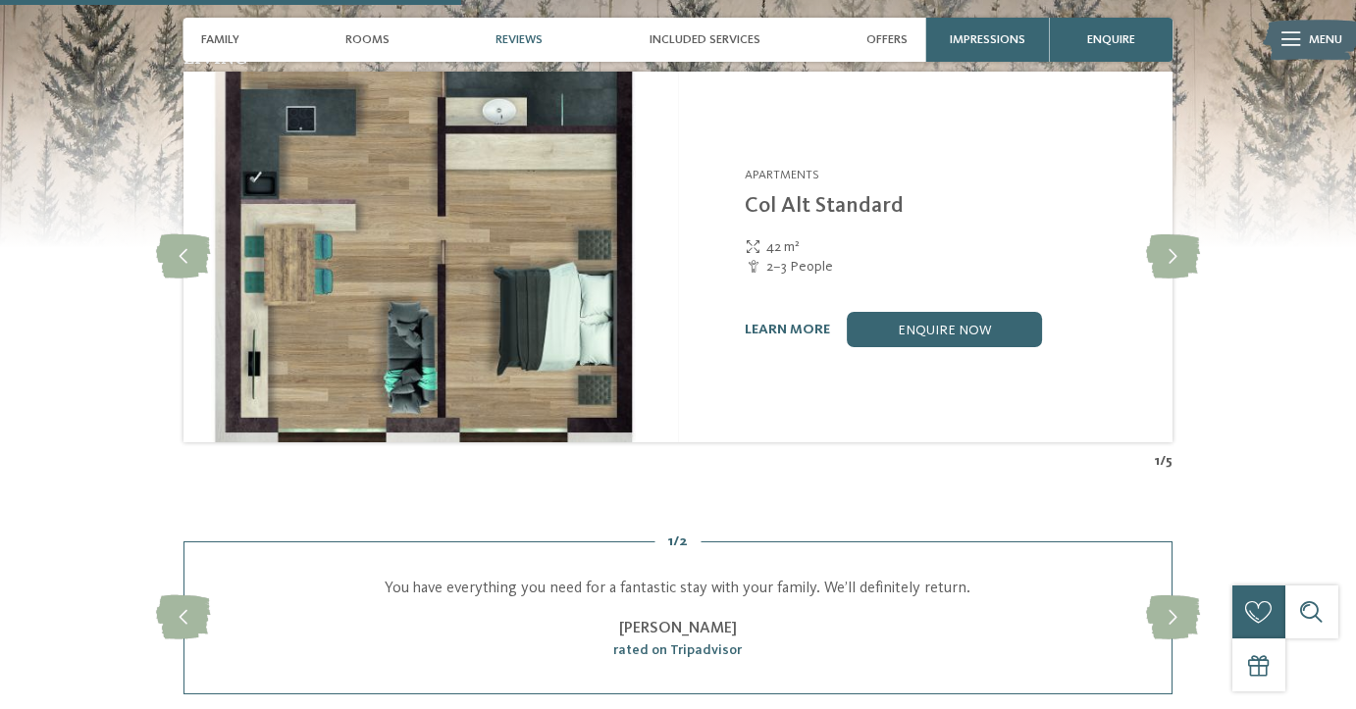
scroll to position [2125, 0]
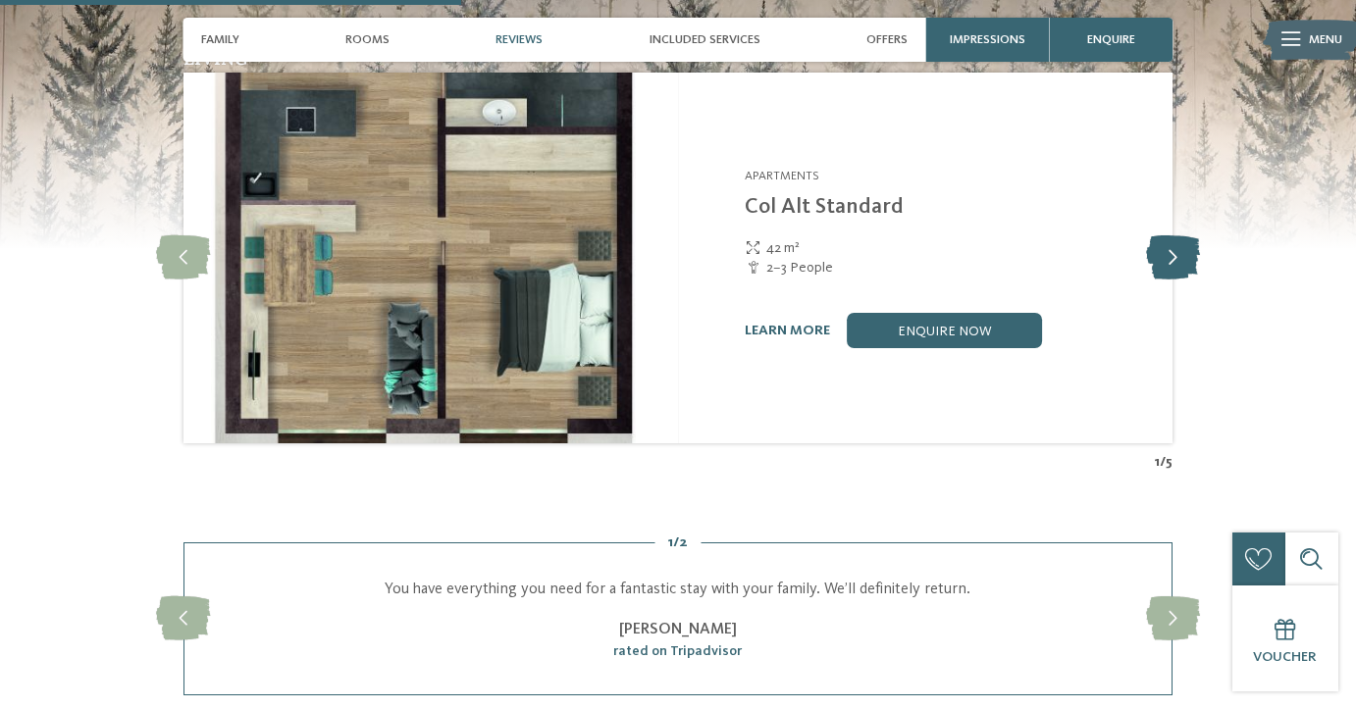
click at [1172, 236] on icon at bounding box center [1173, 258] width 54 height 44
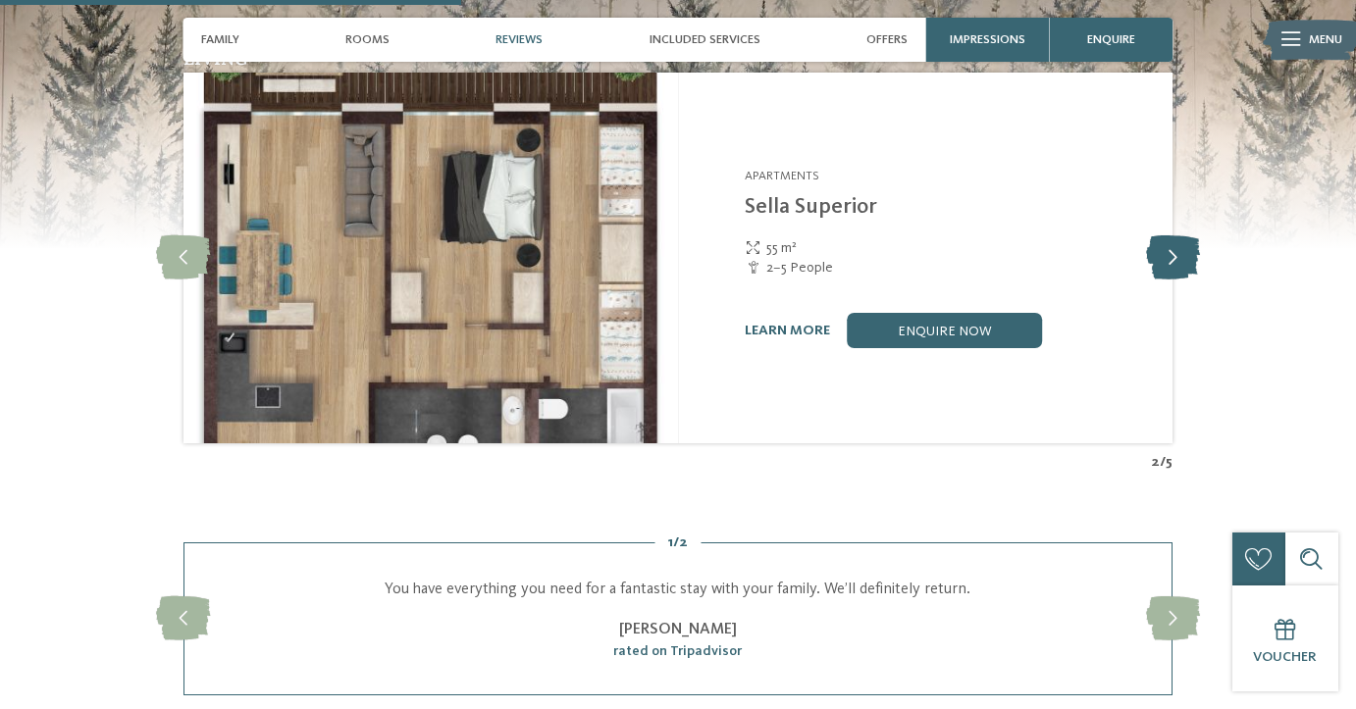
click at [1172, 236] on icon at bounding box center [1173, 258] width 54 height 44
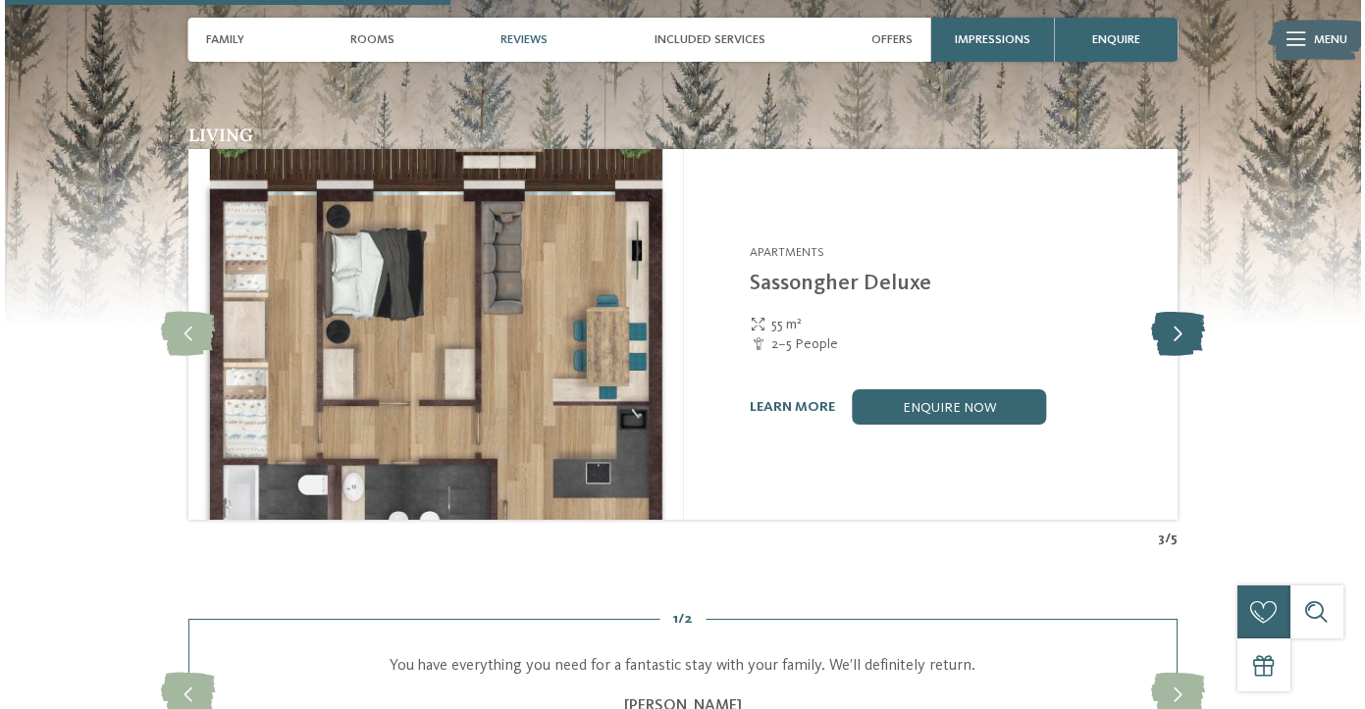
scroll to position [2043, 0]
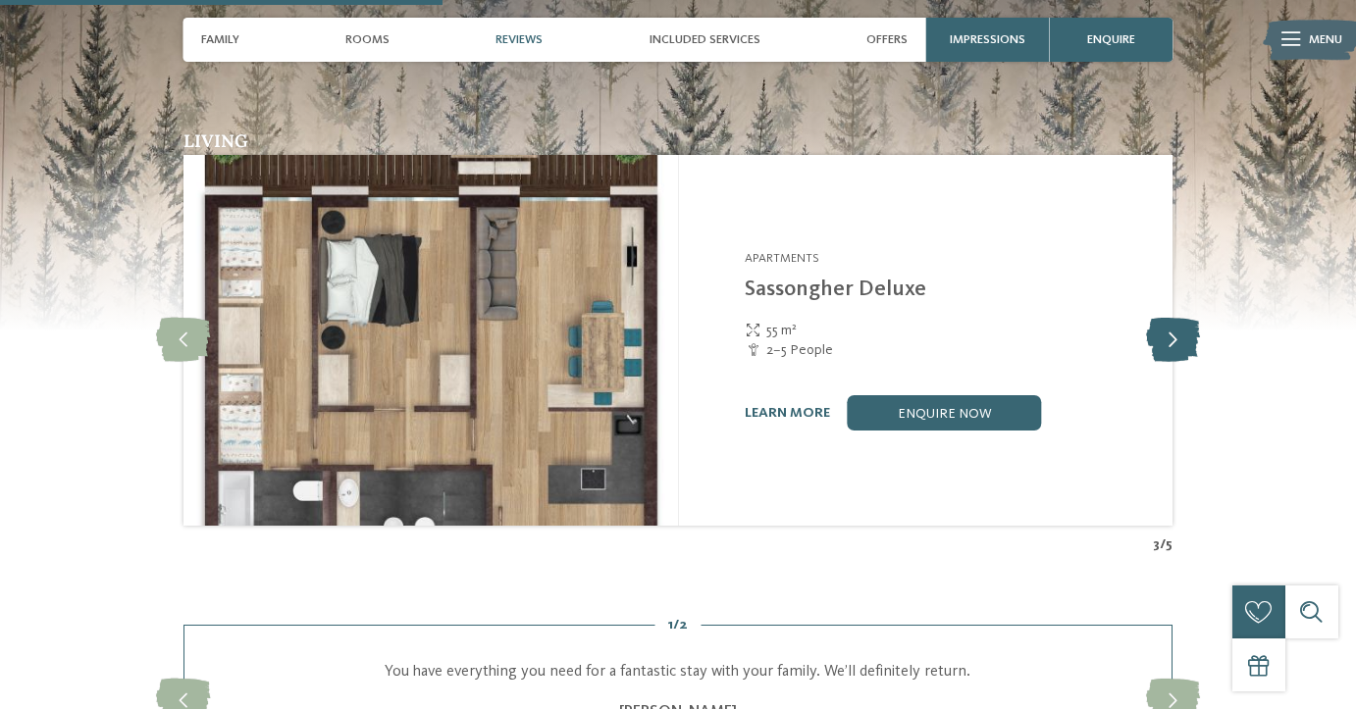
click at [1174, 318] on icon at bounding box center [1173, 340] width 54 height 44
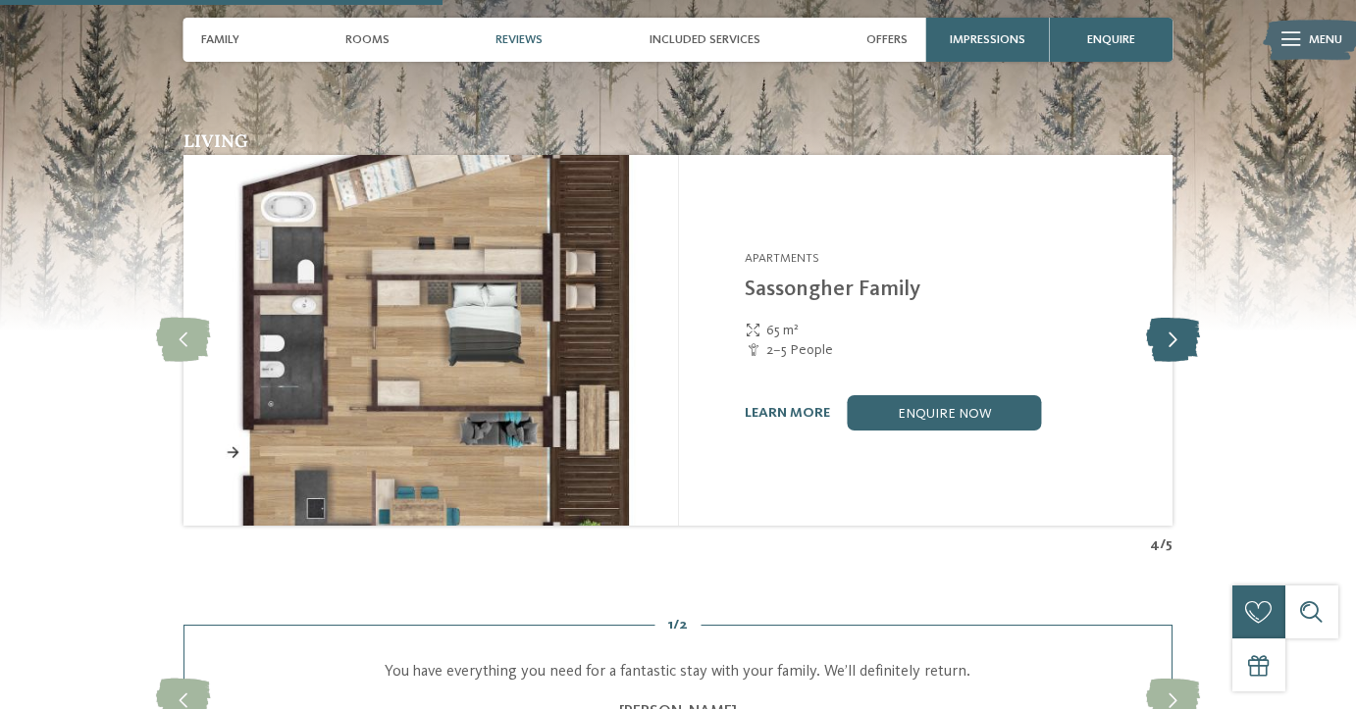
click at [1179, 318] on icon at bounding box center [1173, 340] width 54 height 44
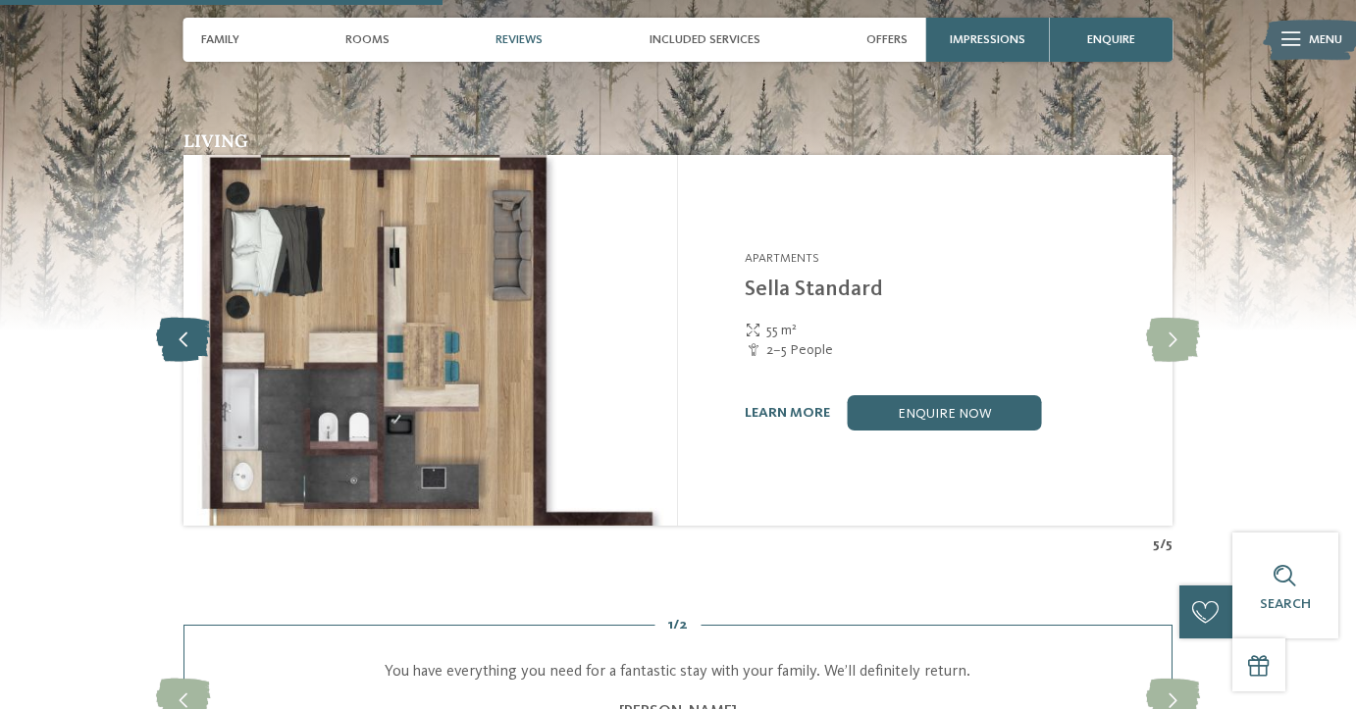
click at [187, 318] on icon at bounding box center [183, 340] width 54 height 44
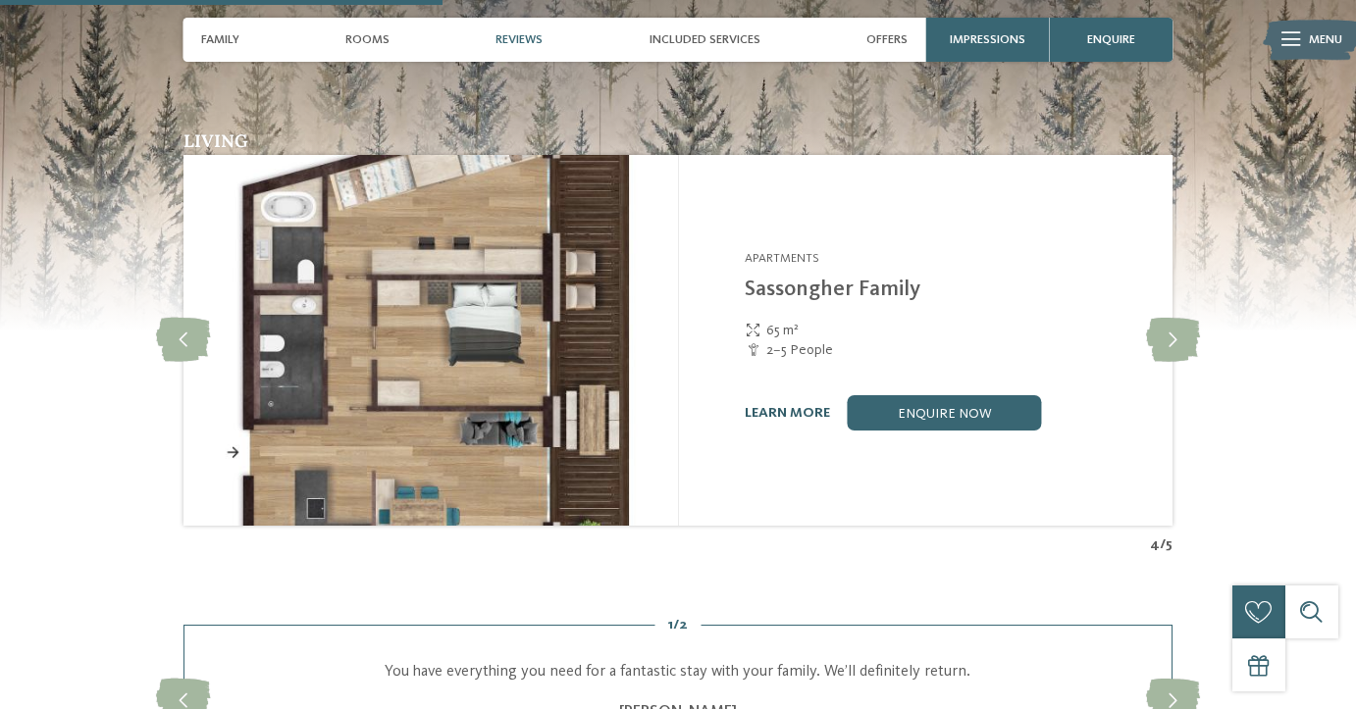
click at [775, 406] on link "learn more" at bounding box center [787, 413] width 85 height 14
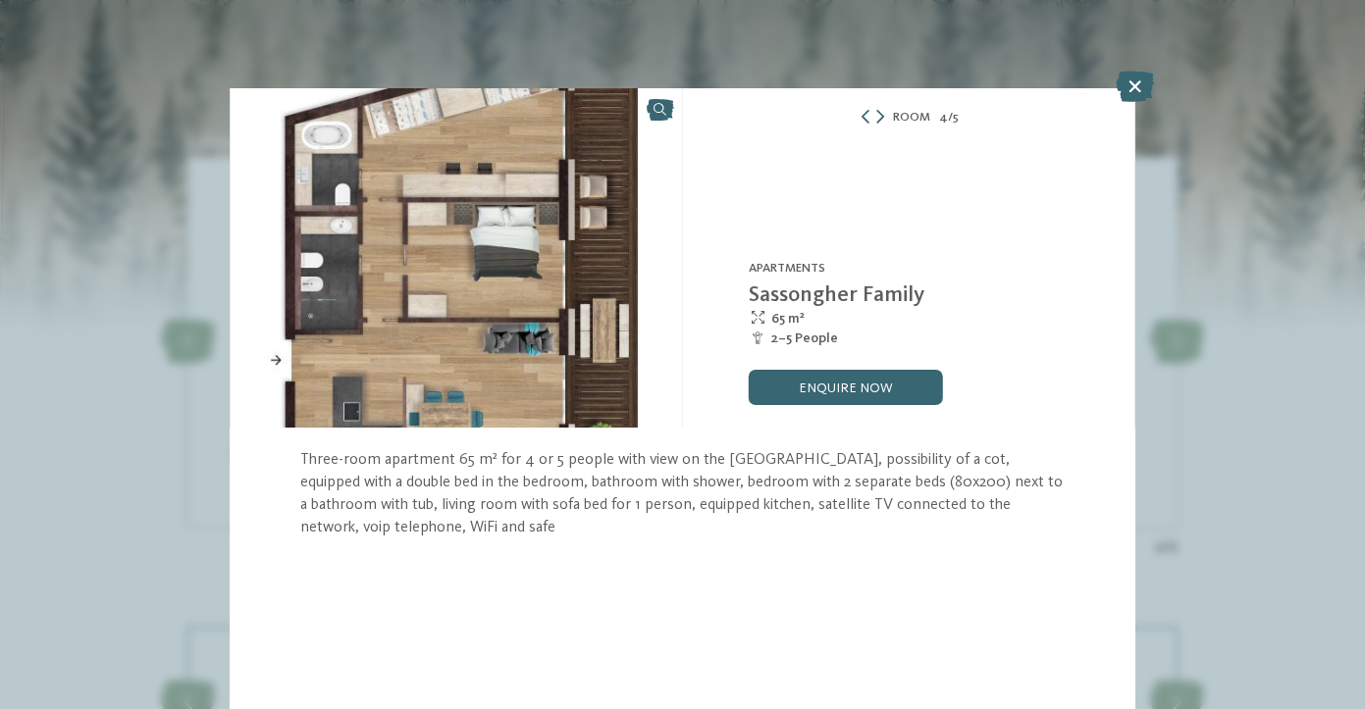
click at [575, 367] on img at bounding box center [456, 258] width 452 height 340
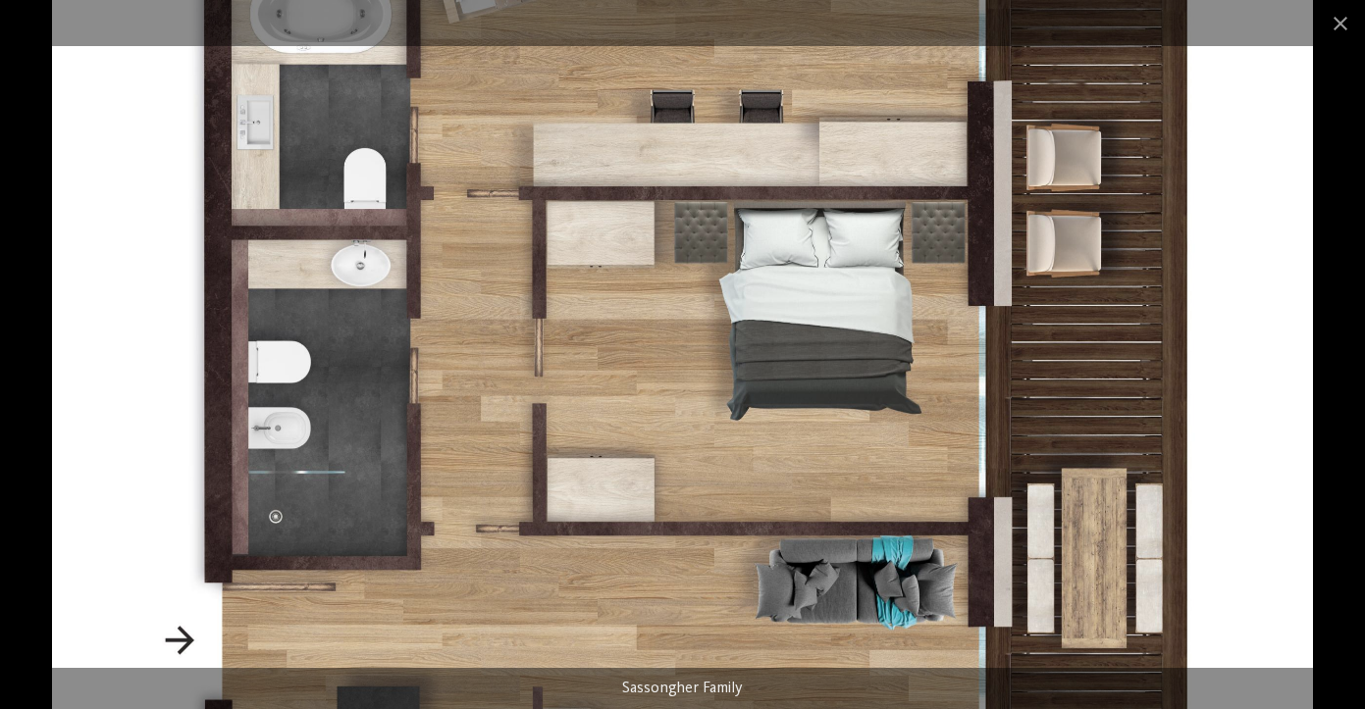
click at [182, 642] on img at bounding box center [682, 354] width 1261 height 709
click at [533, 122] on img at bounding box center [682, 354] width 1261 height 709
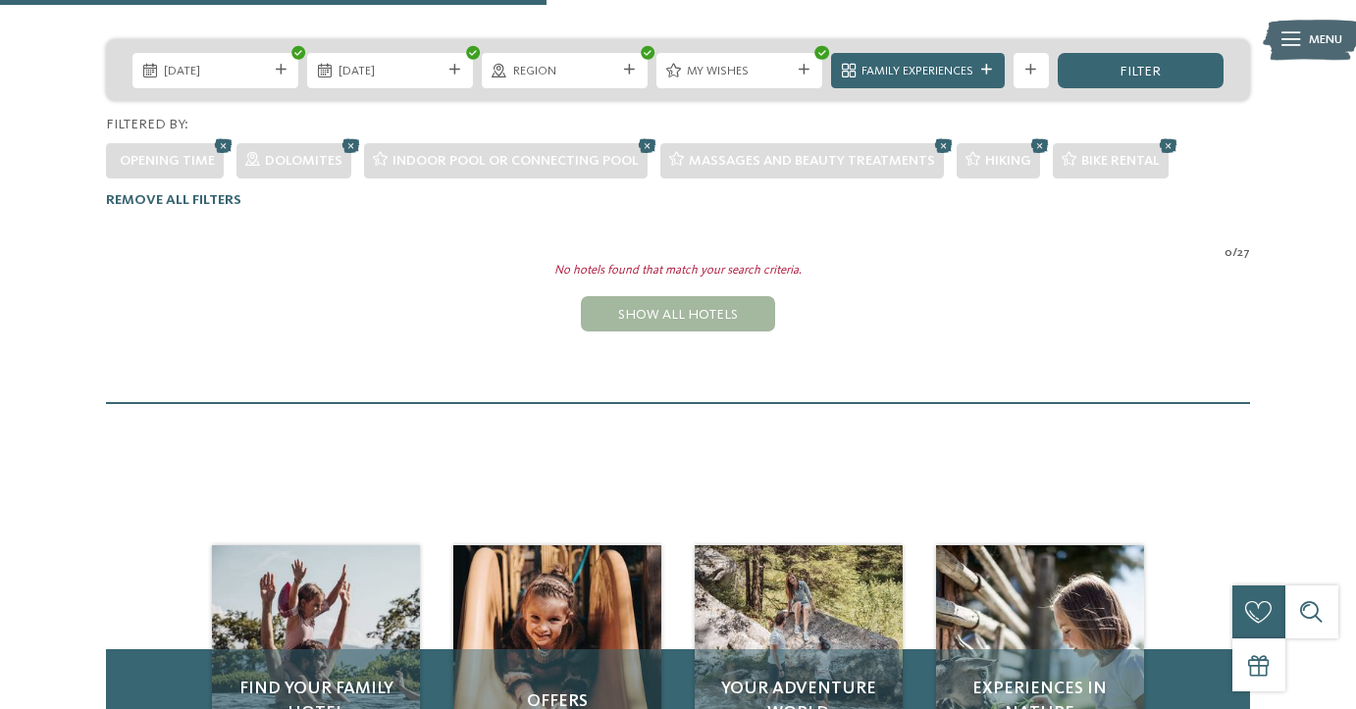
scroll to position [413, 0]
